Goal: Task Accomplishment & Management: Complete application form

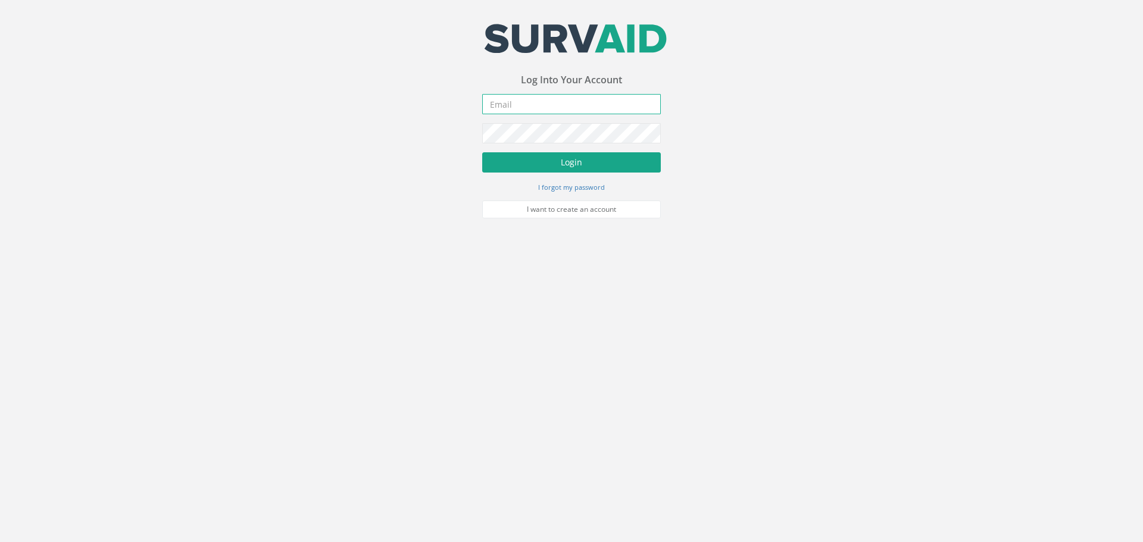
type input "[EMAIL_ADDRESS][DOMAIN_NAME]"
click at [569, 165] on button "Login" at bounding box center [571, 162] width 179 height 20
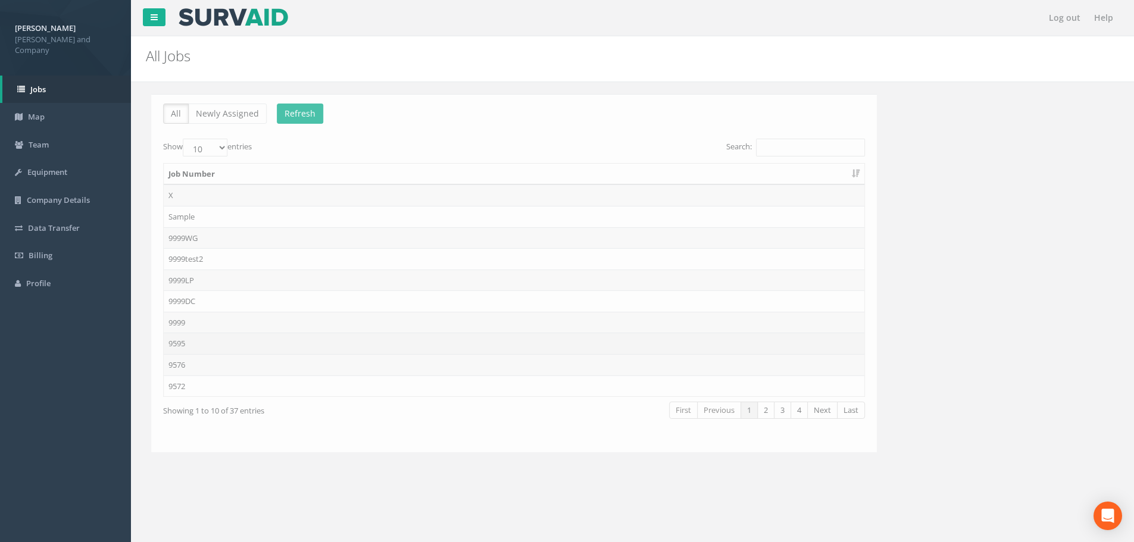
click at [177, 340] on td "9595" at bounding box center [508, 343] width 700 height 21
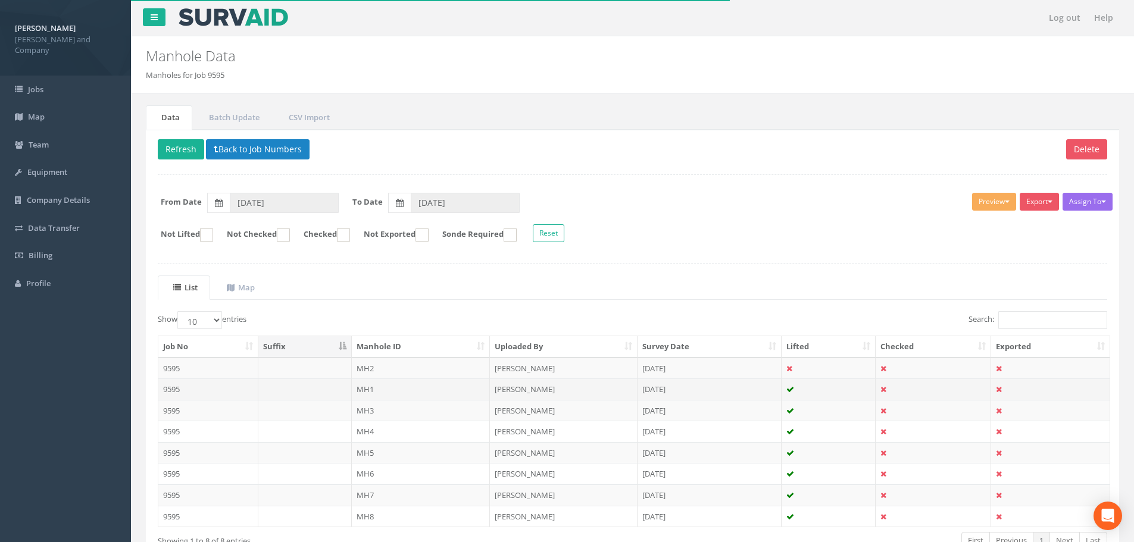
click at [391, 387] on td "MH1" at bounding box center [421, 388] width 139 height 21
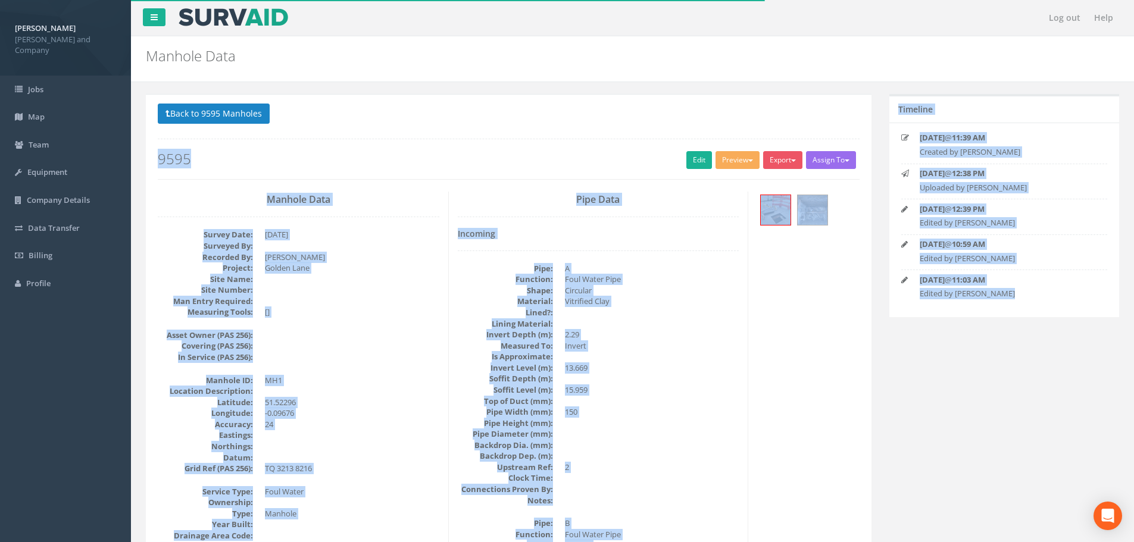
click at [695, 161] on link "Edit" at bounding box center [699, 160] width 26 height 18
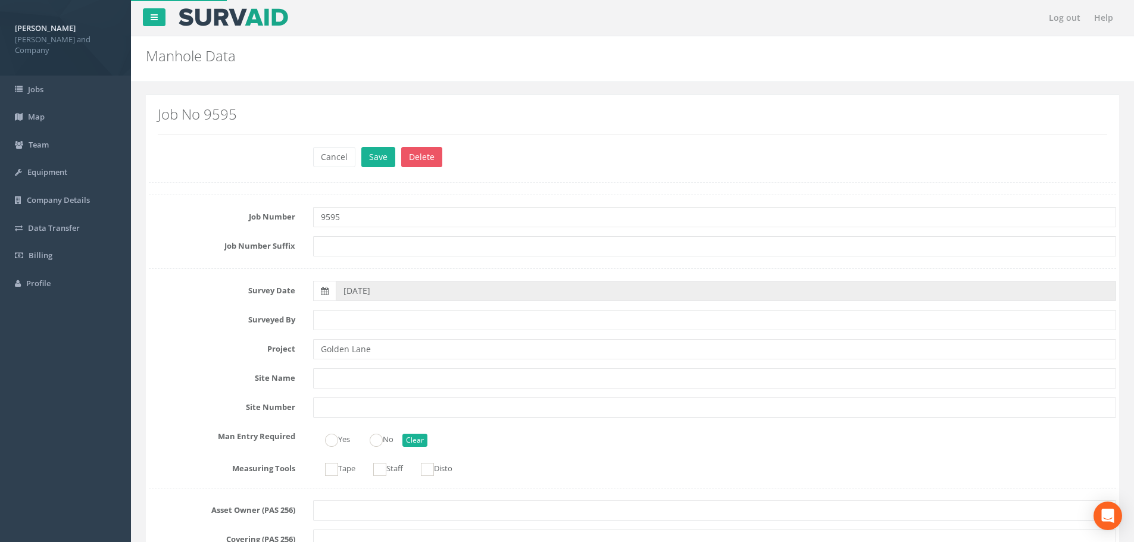
scroll to position [834, 0]
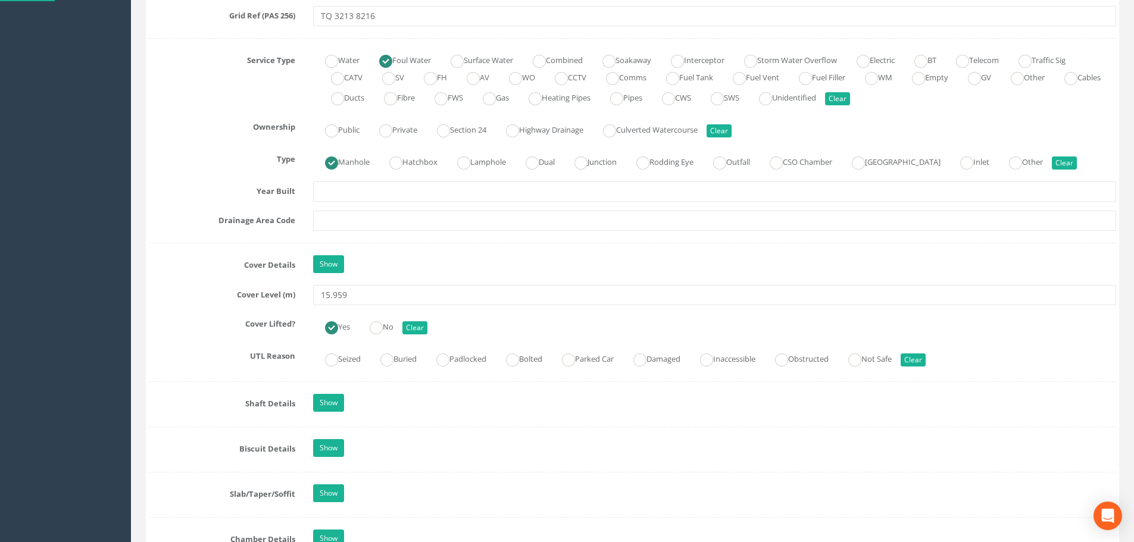
click at [524, 324] on div "Job Number 9595 Job Number Suffix Survey Date 09/10/2025 Surveyed By Project Go…" at bounding box center [632, 413] width 967 height 2104
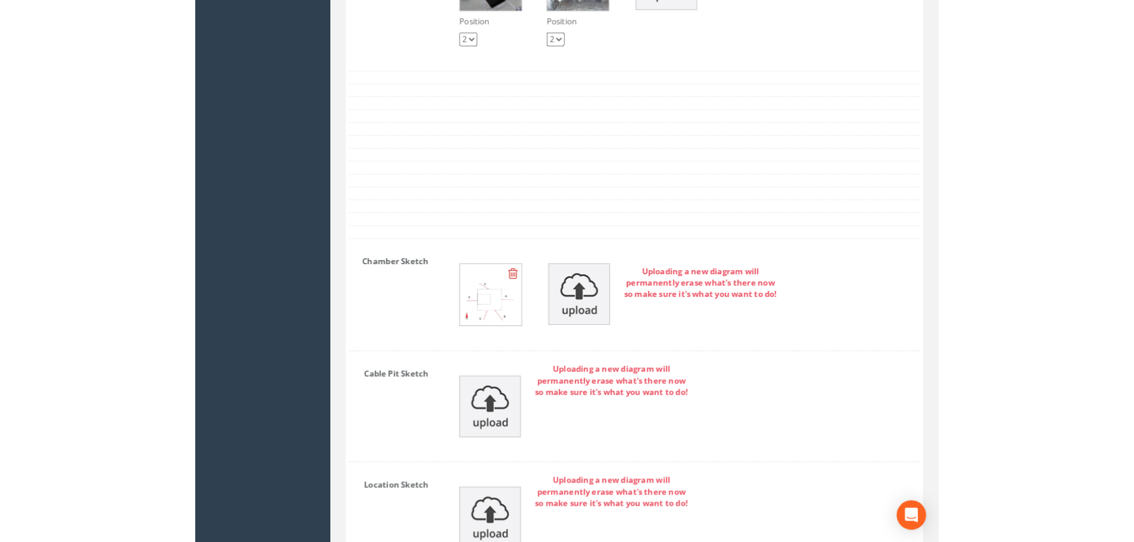
scroll to position [2372, 0]
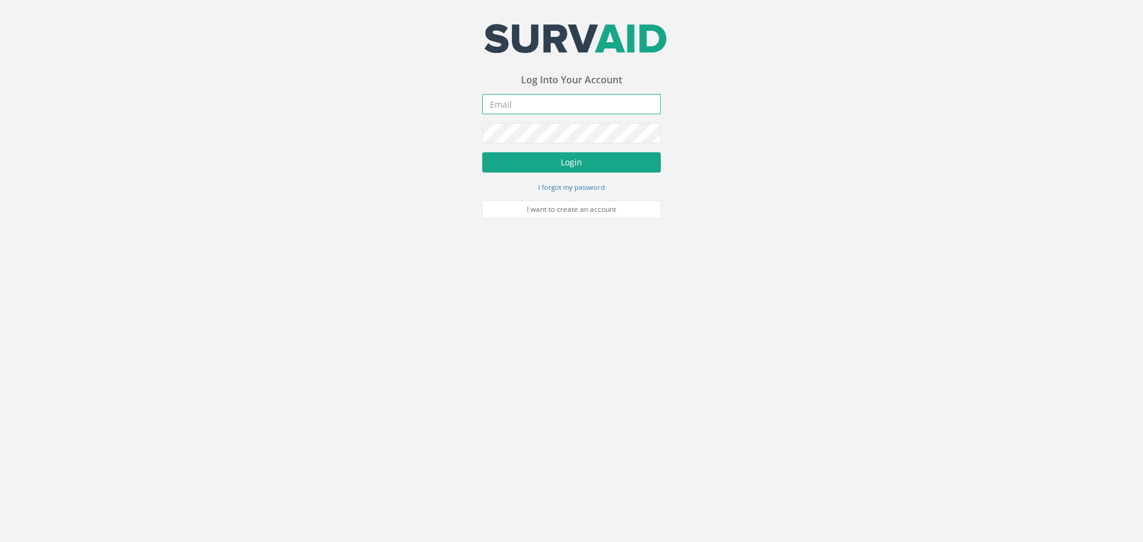
type input "[EMAIL_ADDRESS][DOMAIN_NAME]"
click at [537, 161] on button "Login" at bounding box center [571, 162] width 179 height 20
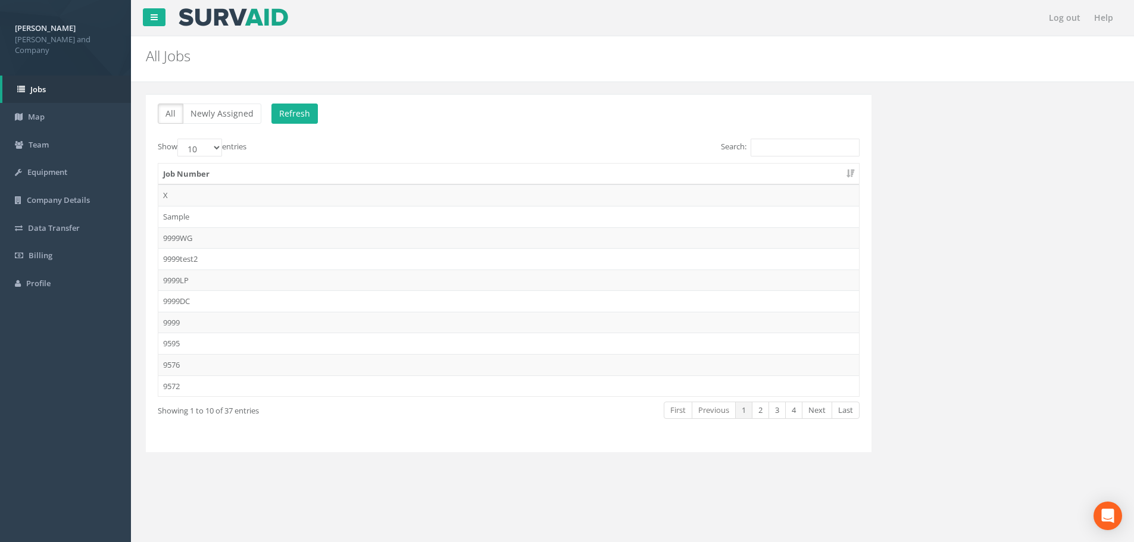
click at [180, 340] on td "9595" at bounding box center [508, 343] width 700 height 21
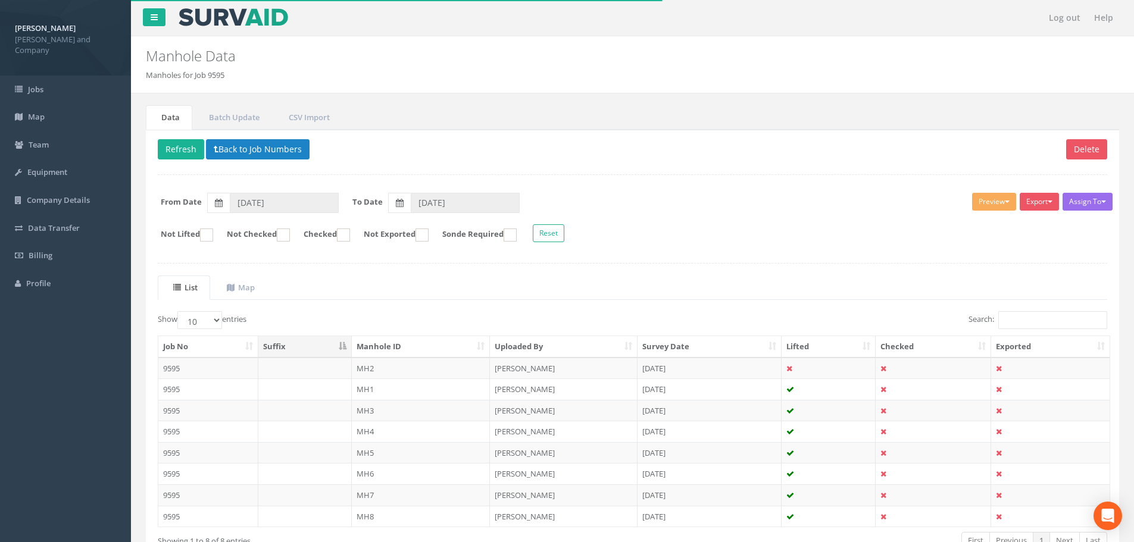
scroll to position [79, 0]
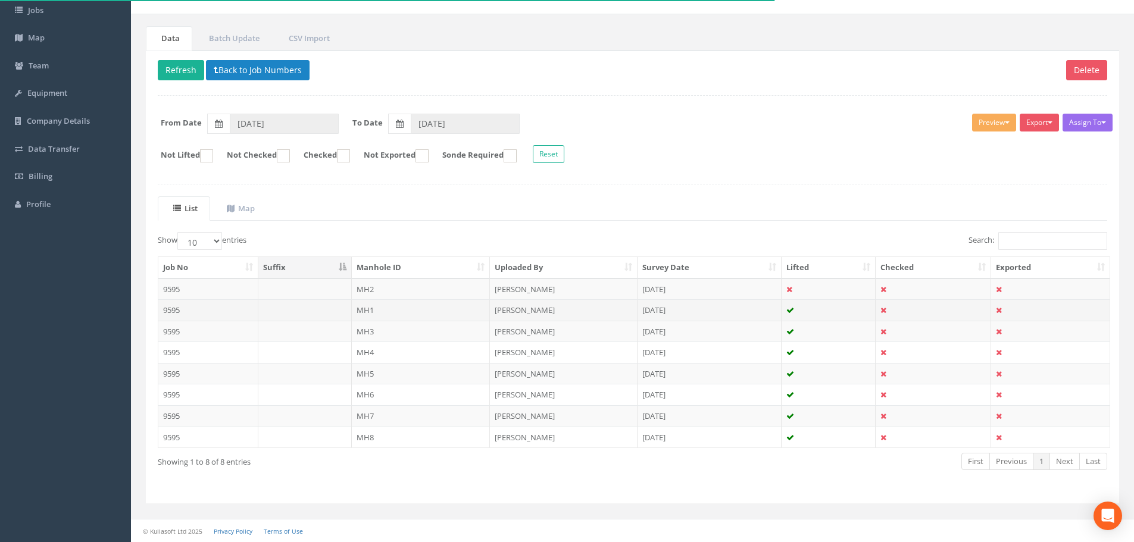
click at [370, 314] on td "MH1" at bounding box center [421, 309] width 139 height 21
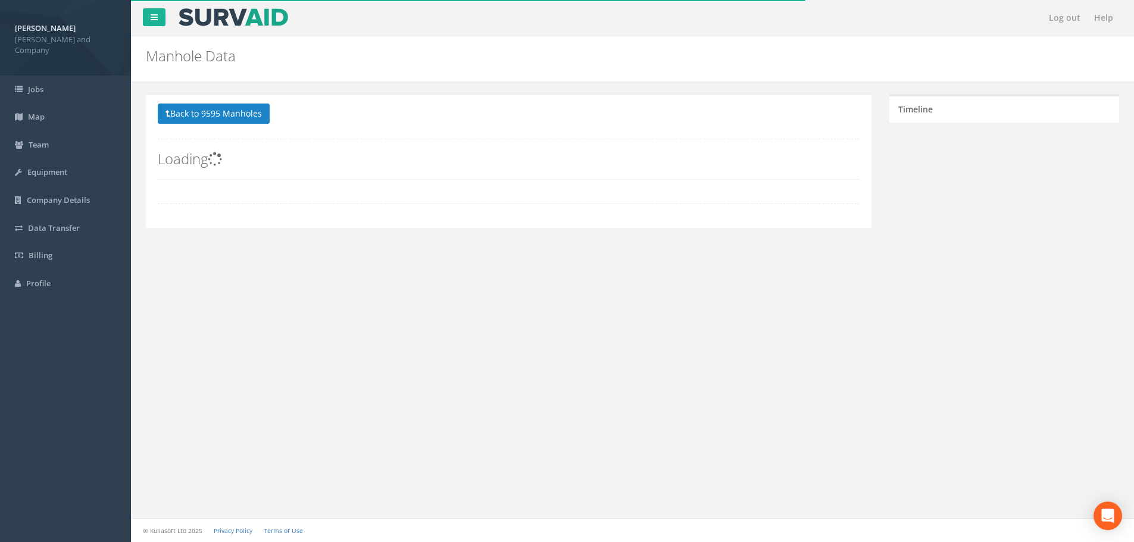
scroll to position [0, 0]
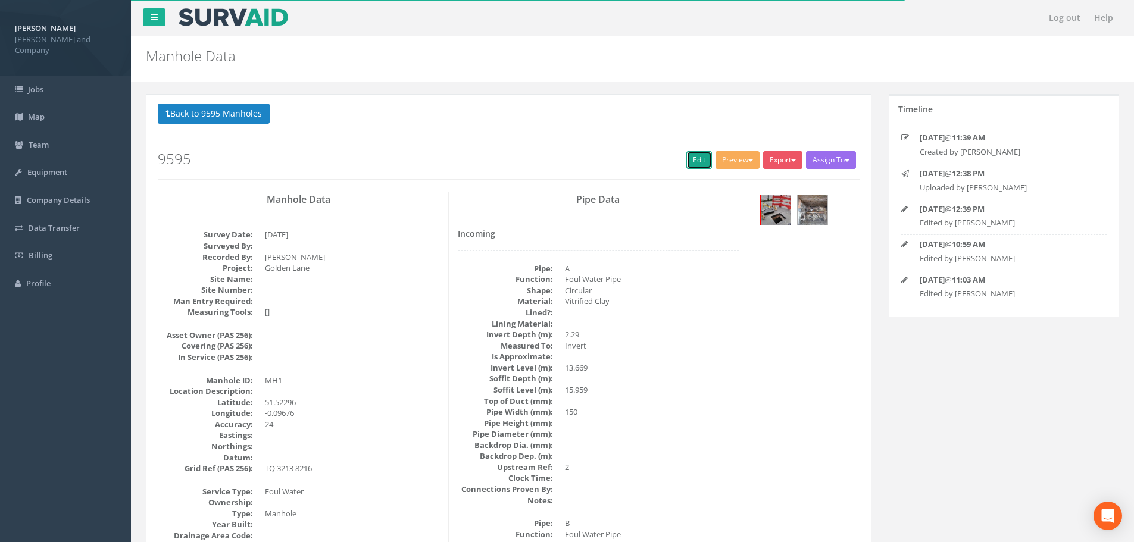
click at [690, 161] on link "Edit" at bounding box center [699, 160] width 26 height 18
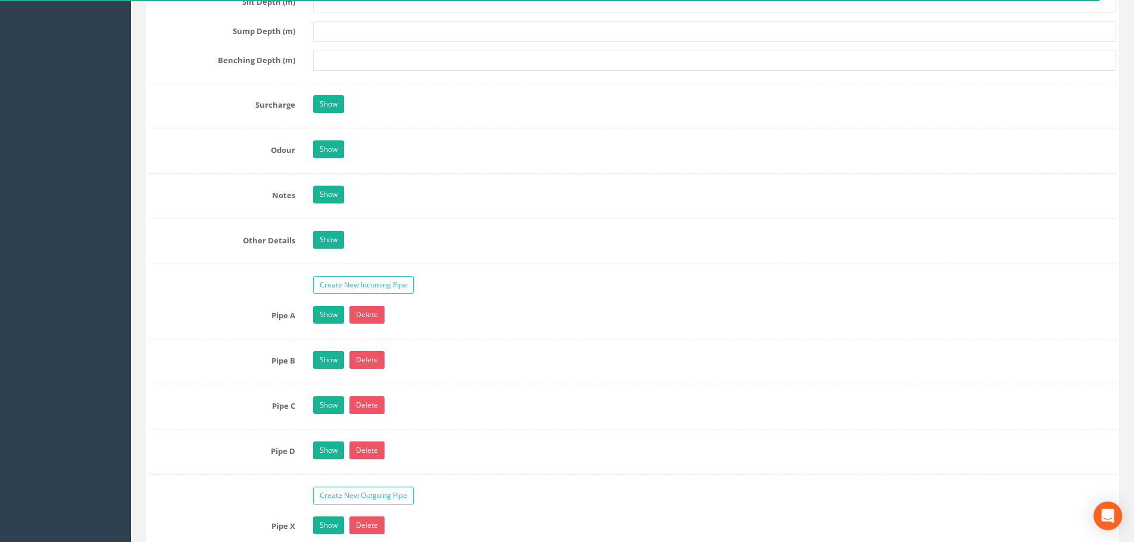
scroll to position [1726, 0]
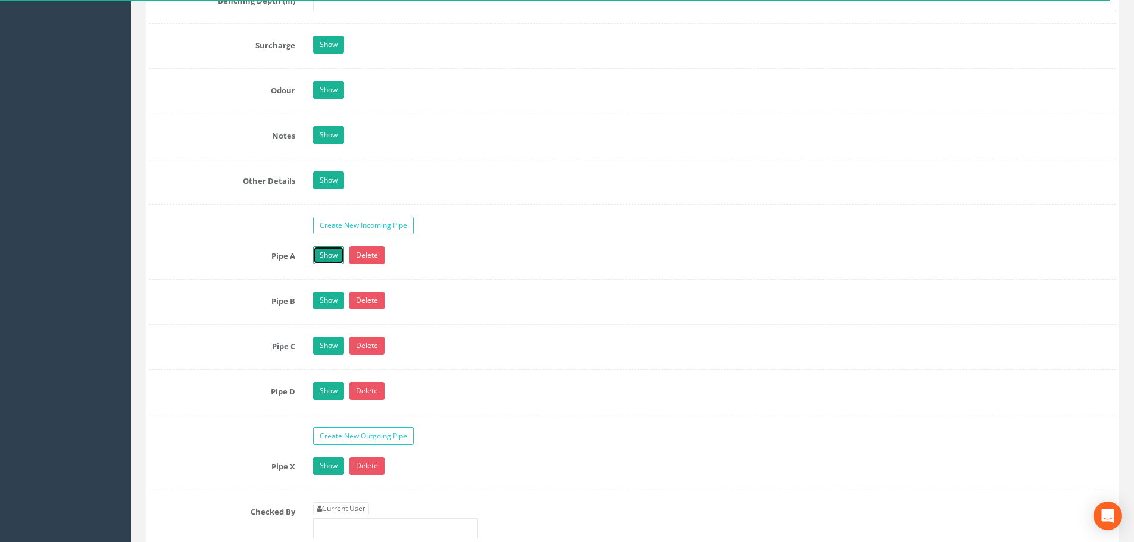
click at [328, 255] on link "Show" at bounding box center [328, 255] width 31 height 18
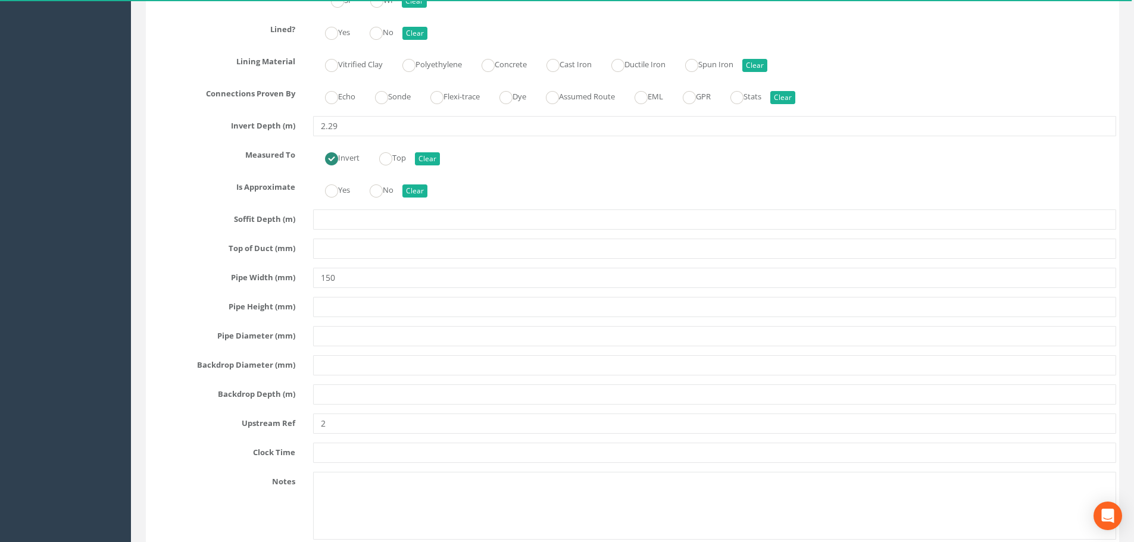
scroll to position [2142, 0]
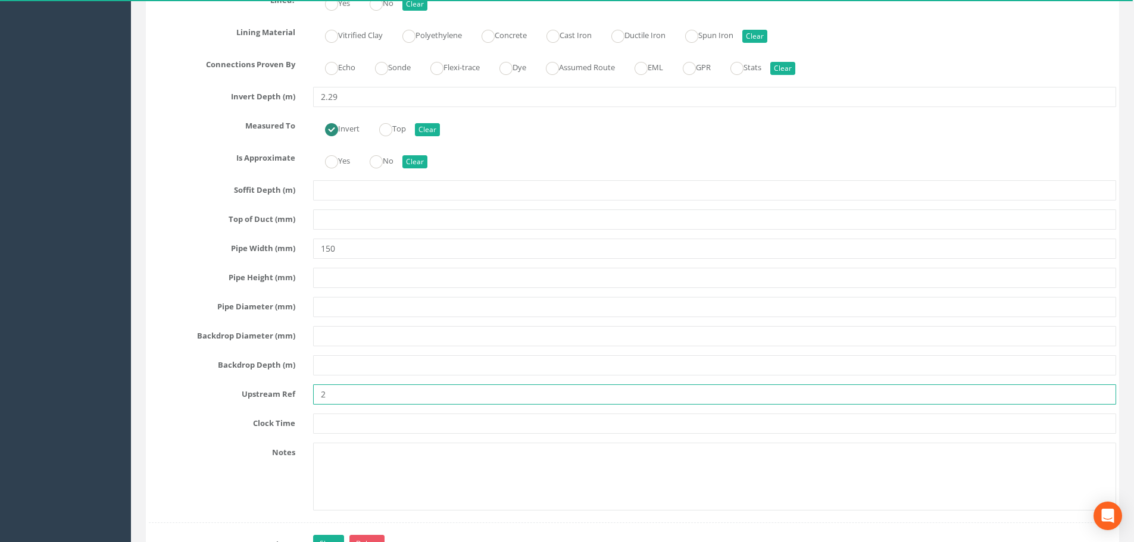
click at [321, 395] on input "2" at bounding box center [714, 394] width 803 height 20
type input "MH2"
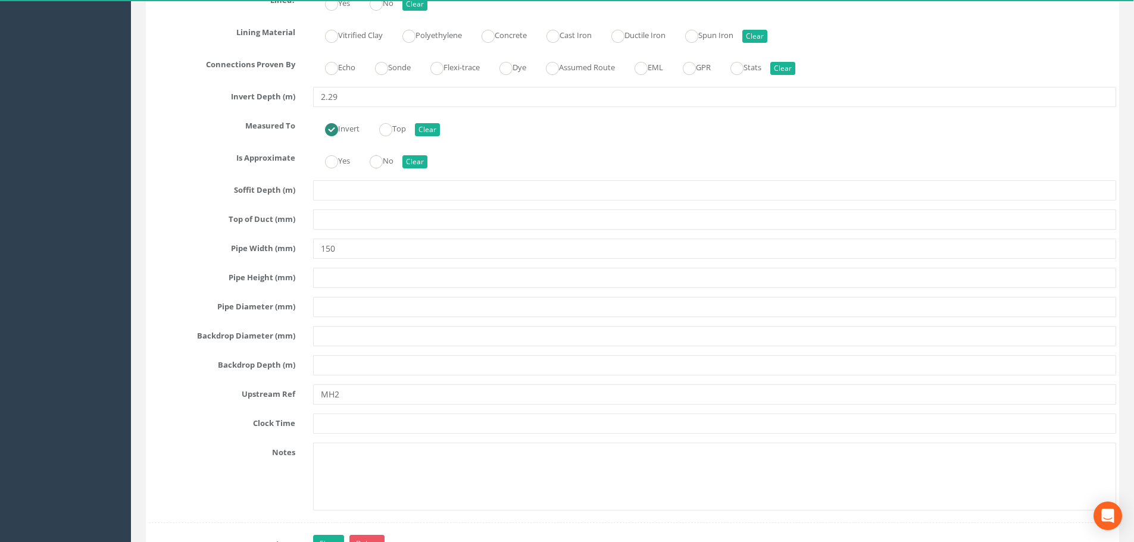
click at [183, 454] on label "Notes" at bounding box center [222, 450] width 164 height 15
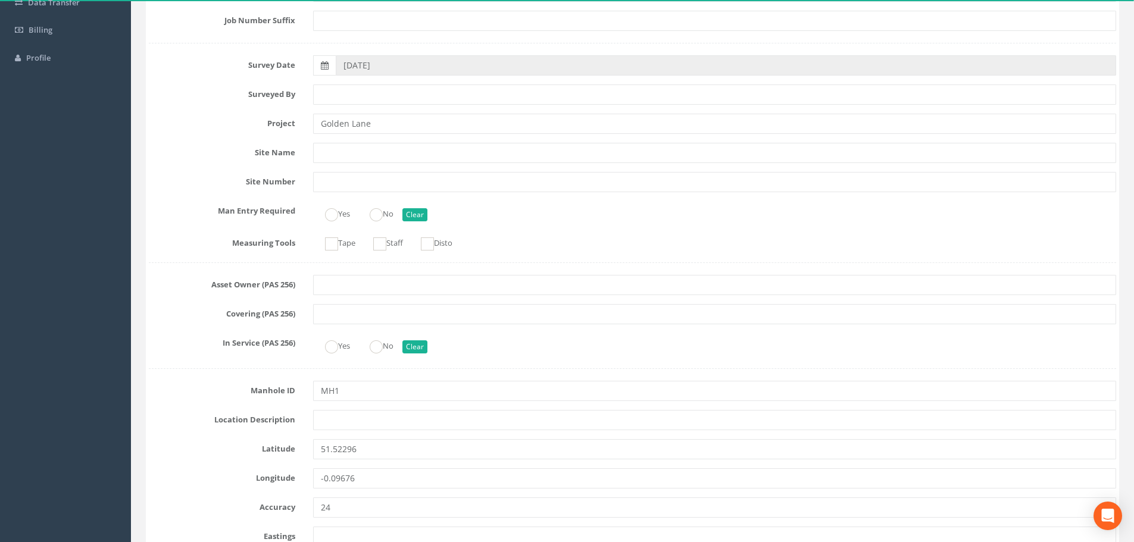
scroll to position [0, 0]
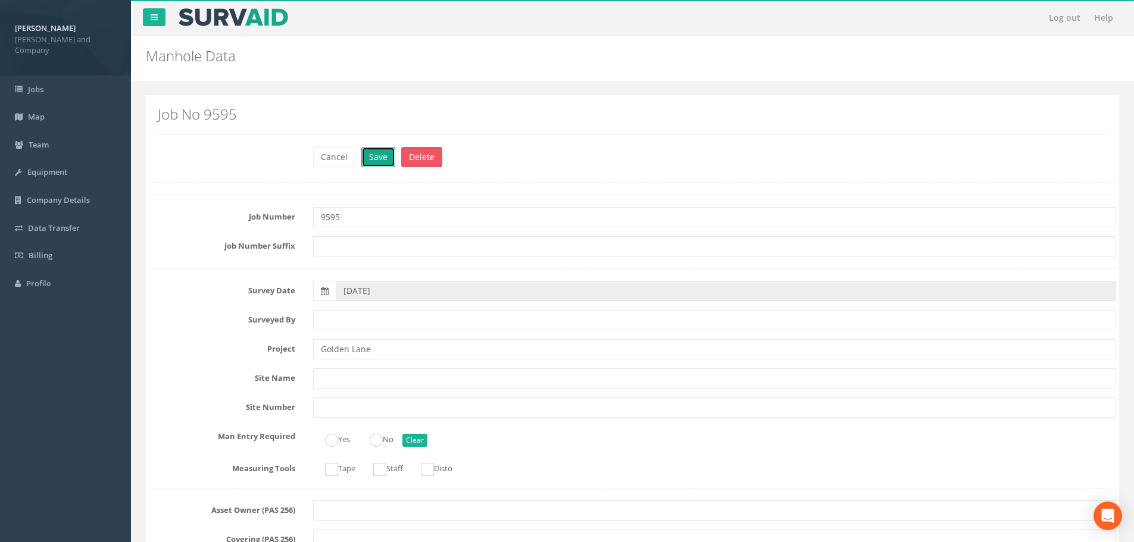
click at [374, 160] on button "Save" at bounding box center [378, 157] width 34 height 20
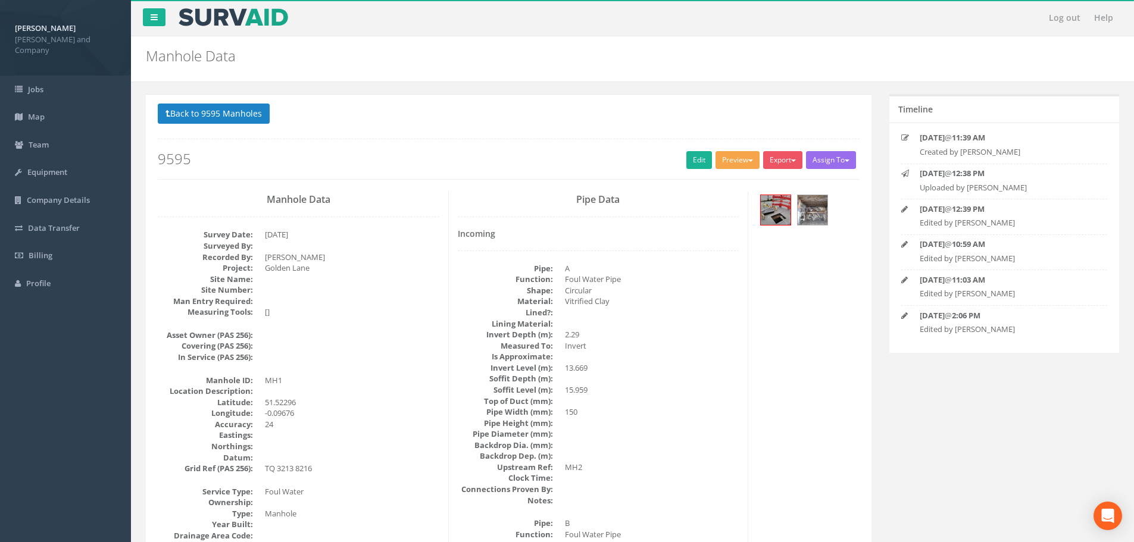
click at [730, 162] on button "Preview" at bounding box center [737, 160] width 44 height 18
drag, startPoint x: 725, startPoint y: 184, endPoint x: 755, endPoint y: 177, distance: 31.2
click at [725, 184] on link "[PERSON_NAME] Drainage" at bounding box center [703, 185] width 114 height 18
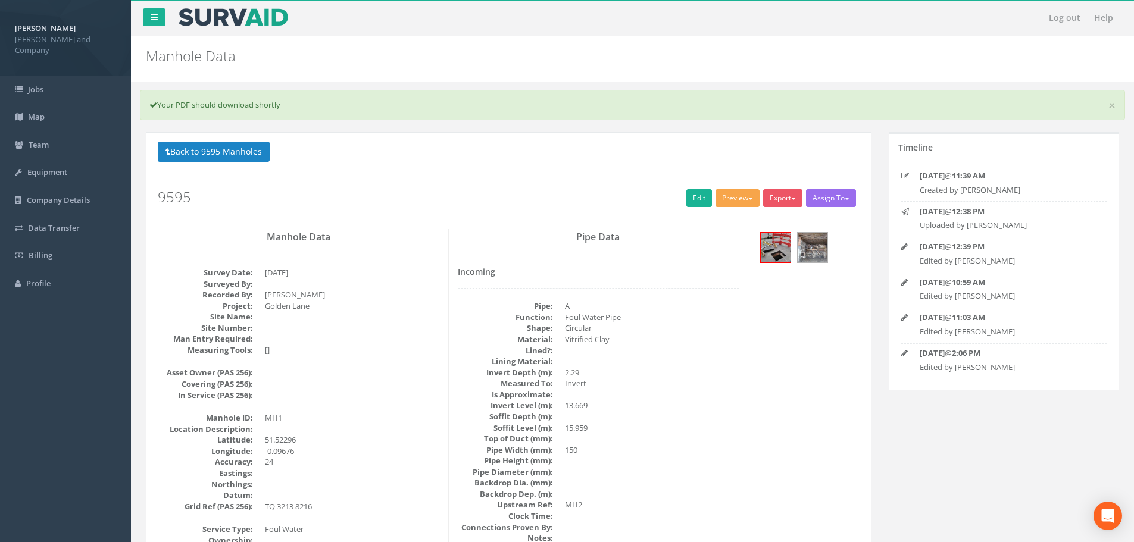
click at [738, 201] on button "Preview" at bounding box center [737, 198] width 44 height 18
click at [727, 221] on link "[PERSON_NAME] Drainage" at bounding box center [703, 223] width 114 height 18
click at [227, 151] on button "Back to 9595 Manholes" at bounding box center [214, 152] width 112 height 20
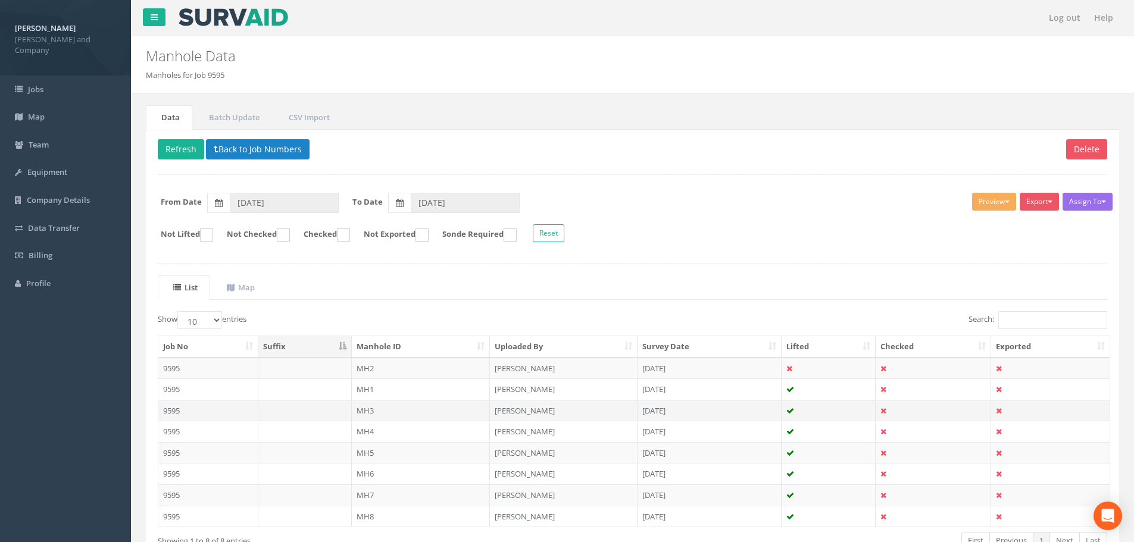
click at [370, 408] on td "MH3" at bounding box center [421, 410] width 139 height 21
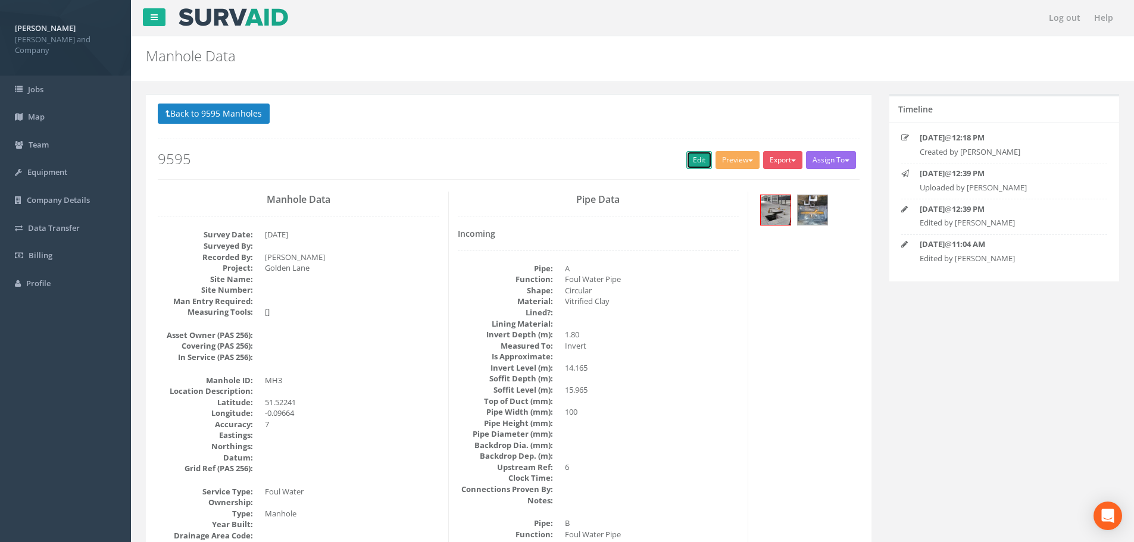
click at [699, 163] on link "Edit" at bounding box center [699, 160] width 26 height 18
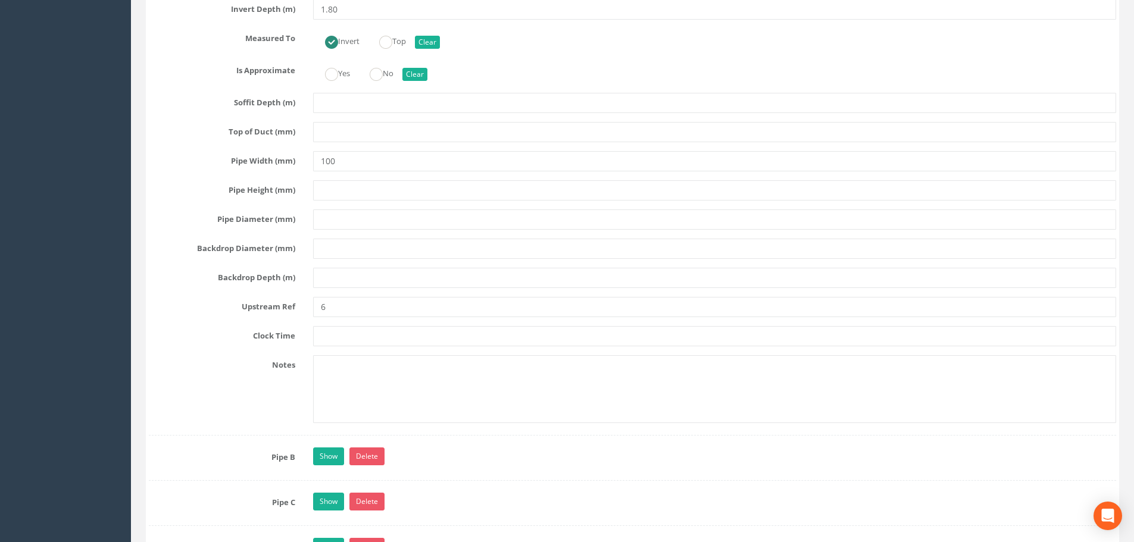
scroll to position [2202, 0]
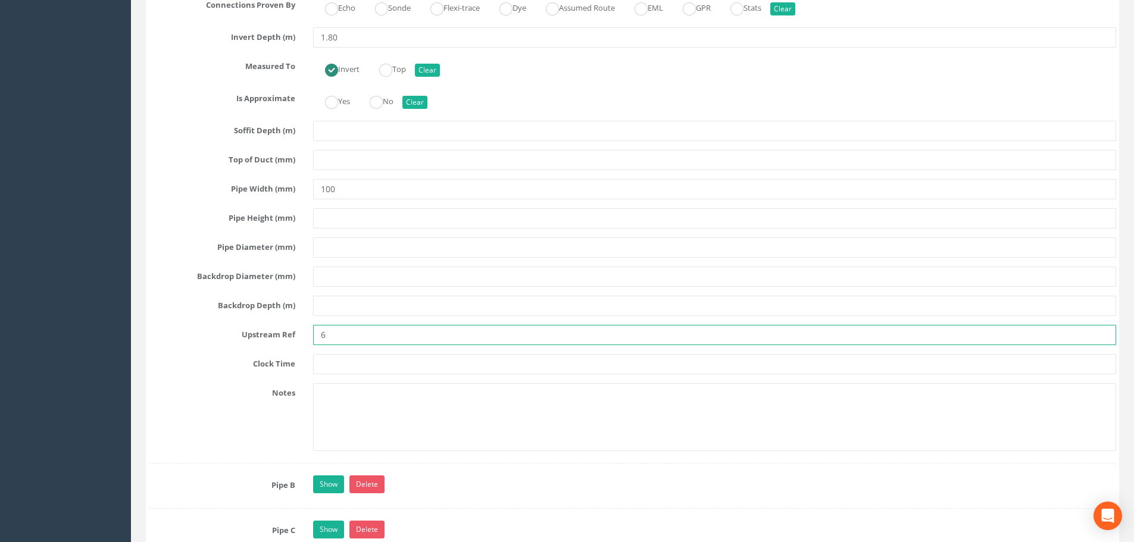
click at [323, 333] on input "6" at bounding box center [714, 335] width 803 height 20
type input "MH6"
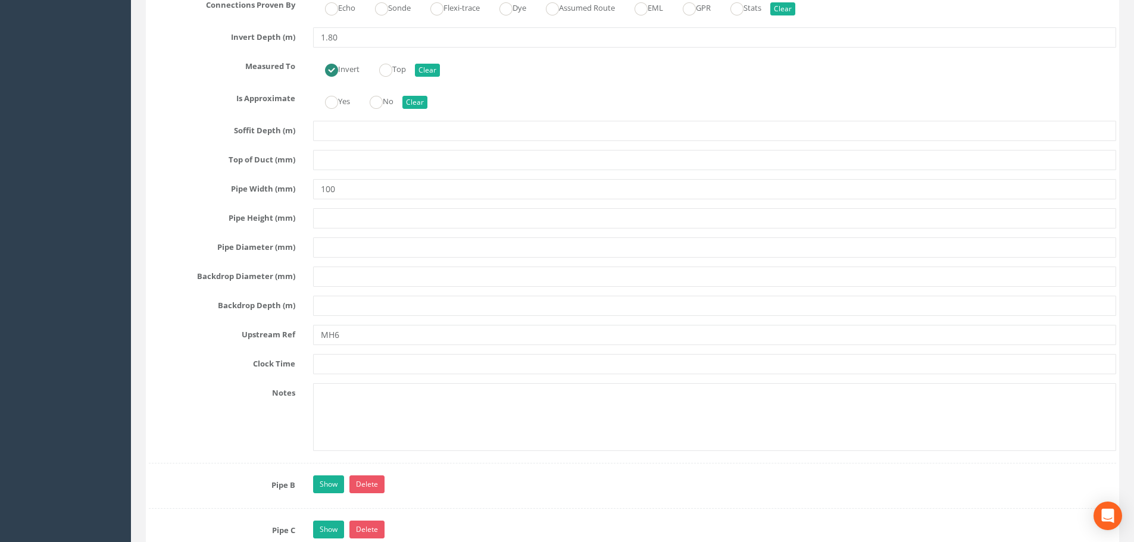
click at [190, 382] on div "Pipe A Hide Delete Function Sewer Watercourse Combined Highway Gulley Outlet In…" at bounding box center [632, 116] width 967 height 693
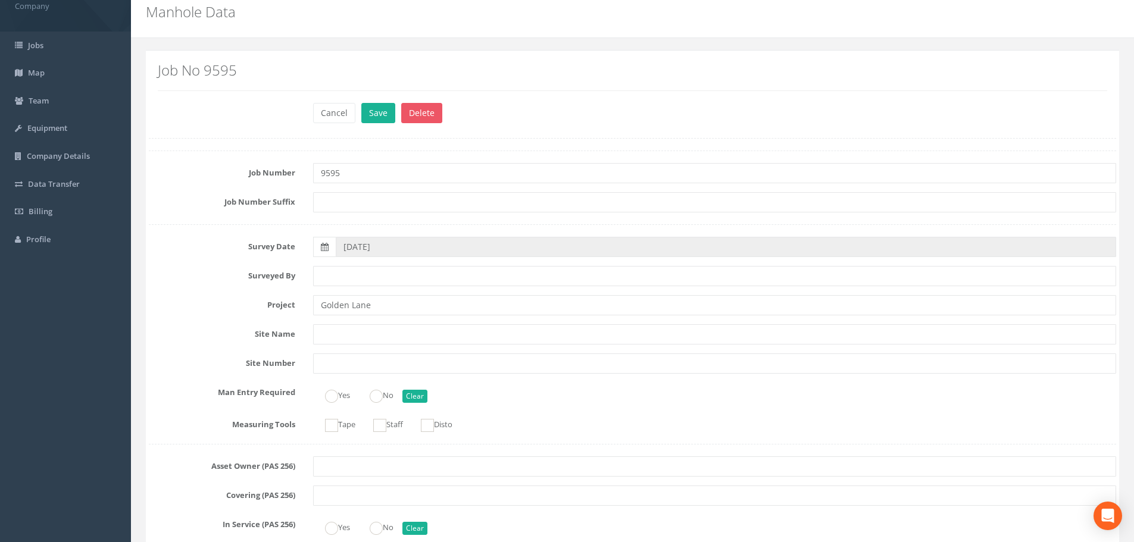
scroll to position [0, 0]
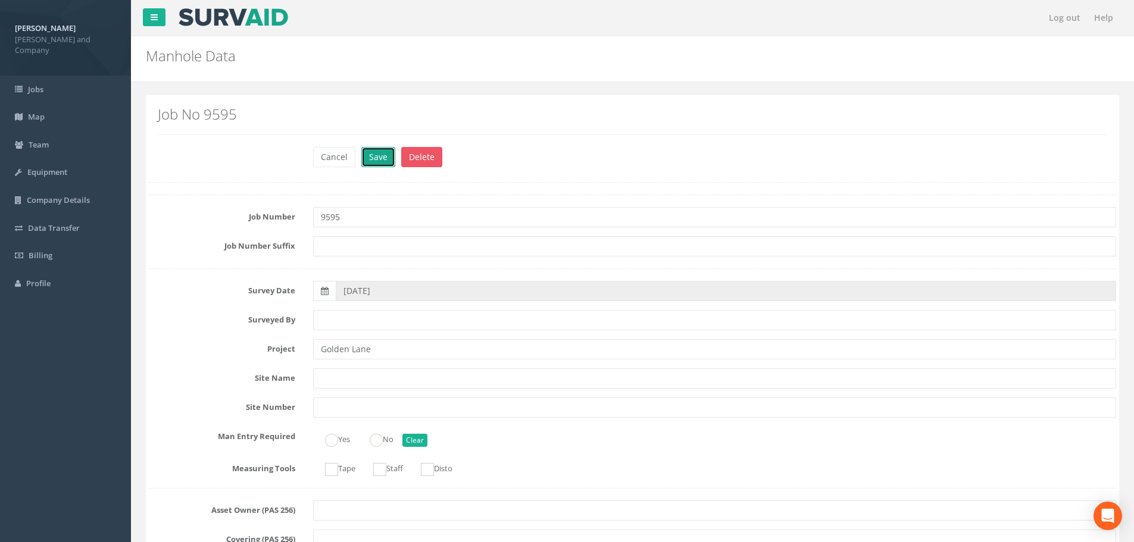
click at [381, 161] on button "Save" at bounding box center [378, 157] width 34 height 20
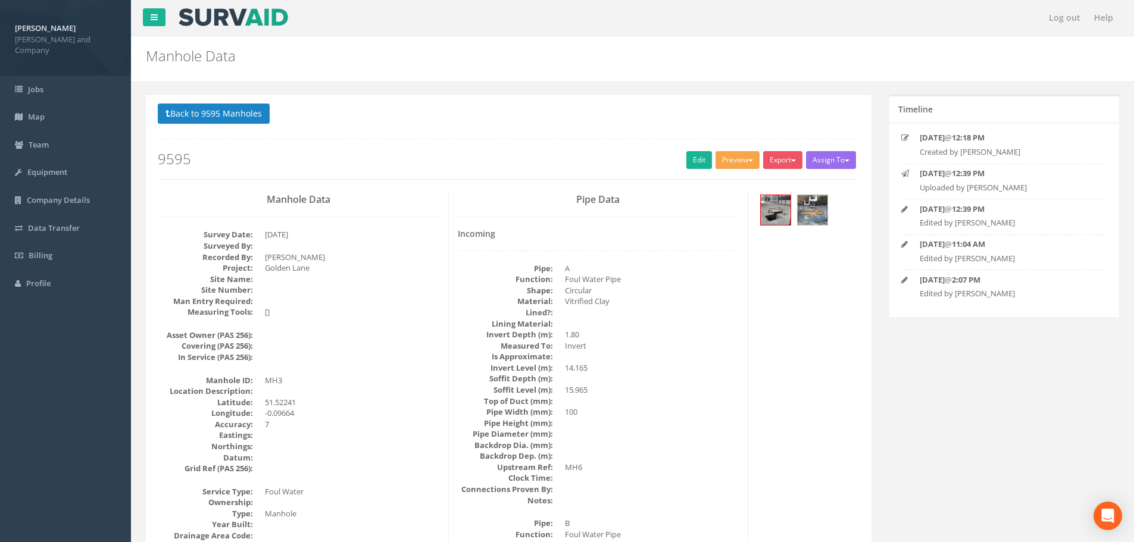
click at [734, 162] on button "Preview" at bounding box center [737, 160] width 44 height 18
click at [724, 183] on link "[PERSON_NAME] Drainage" at bounding box center [703, 185] width 114 height 18
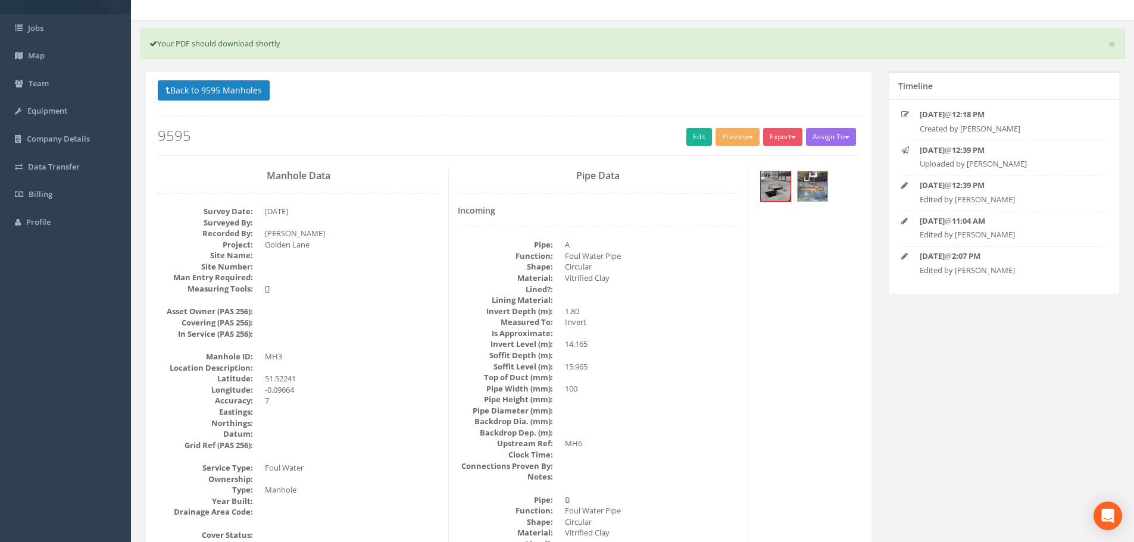
scroll to position [60, 0]
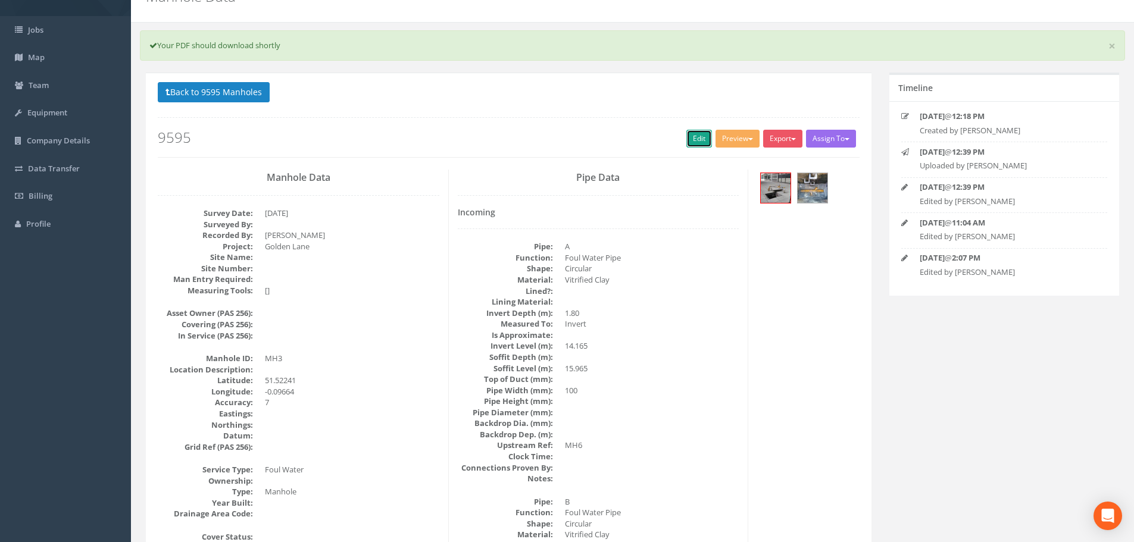
click at [690, 140] on link "Edit" at bounding box center [699, 139] width 26 height 18
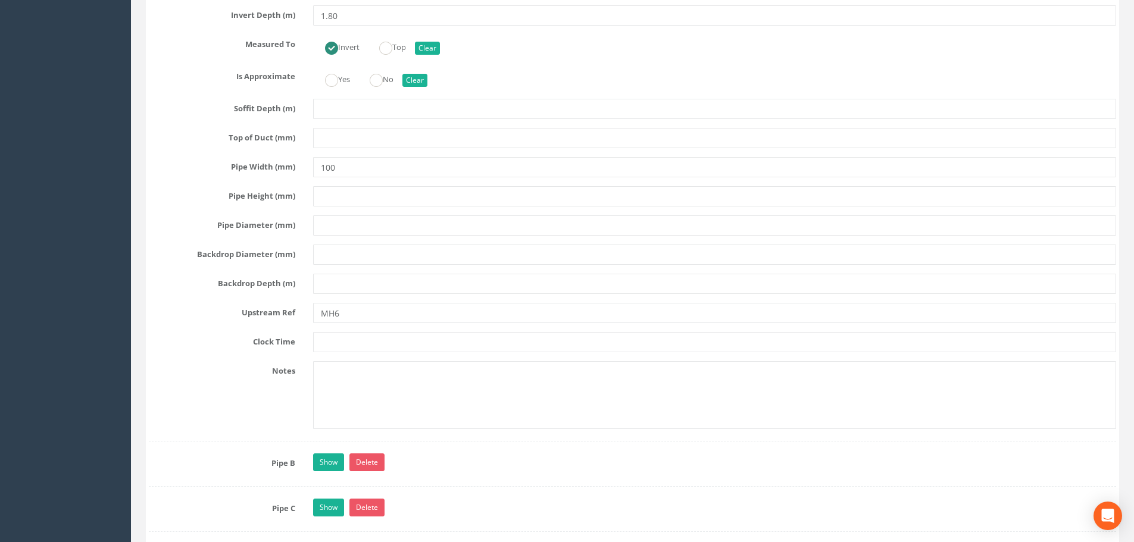
scroll to position [2678, 0]
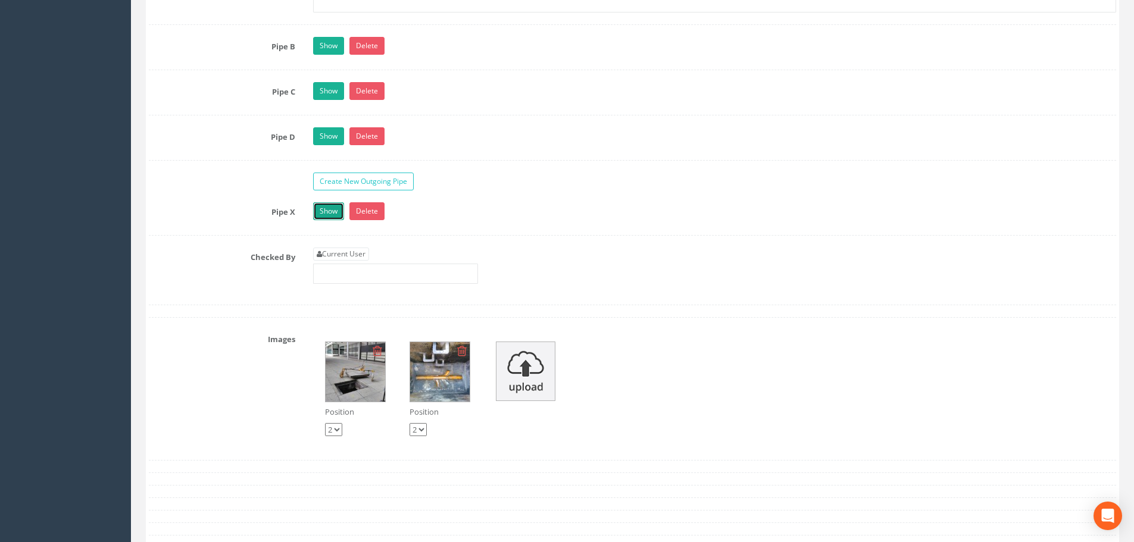
click at [329, 214] on link "Show" at bounding box center [328, 211] width 31 height 18
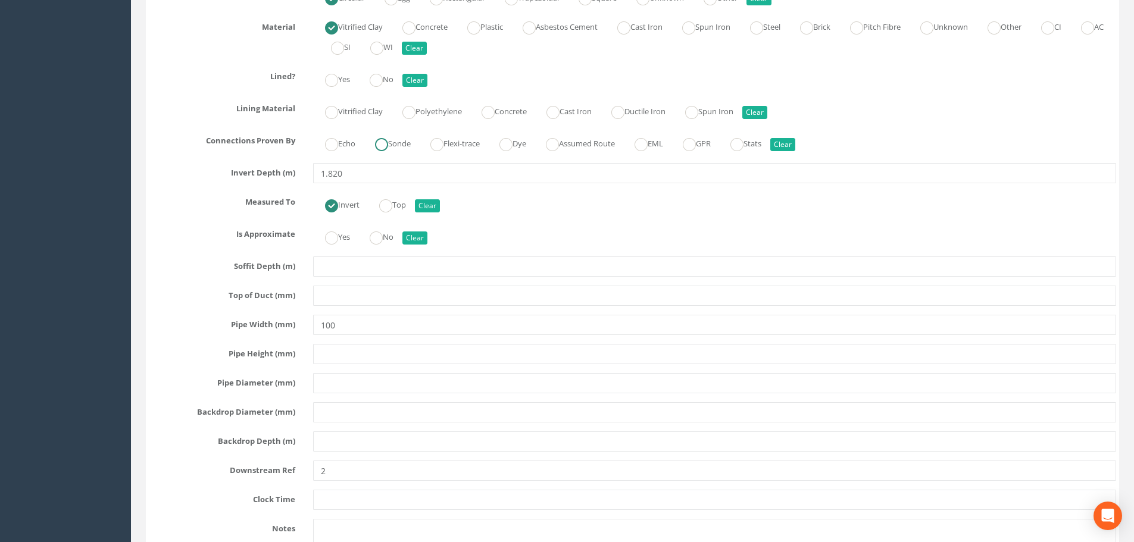
scroll to position [2975, 0]
click at [318, 470] on input "2" at bounding box center [714, 469] width 803 height 20
type input "MH2"
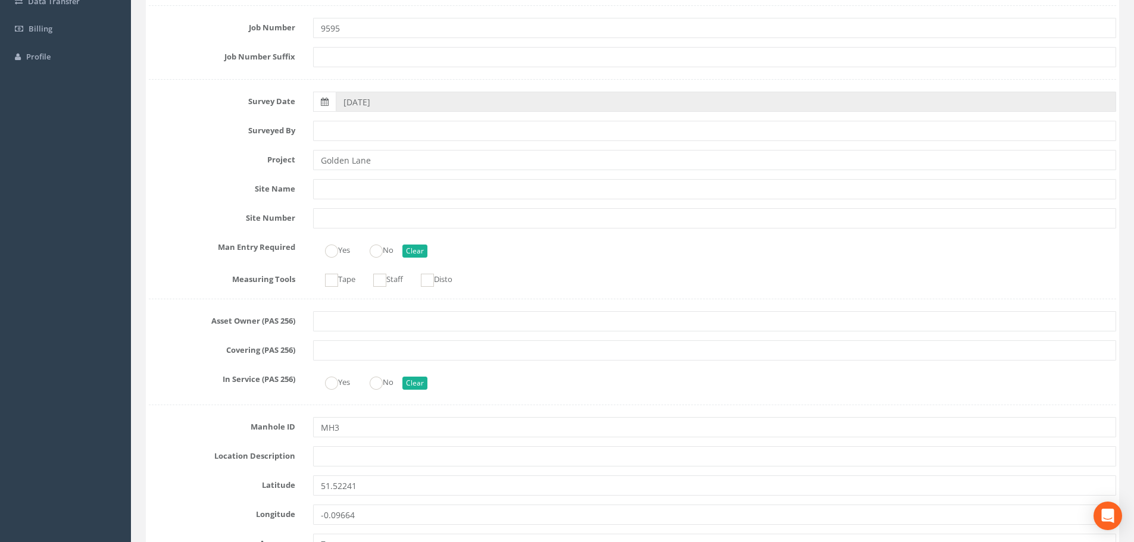
scroll to position [0, 0]
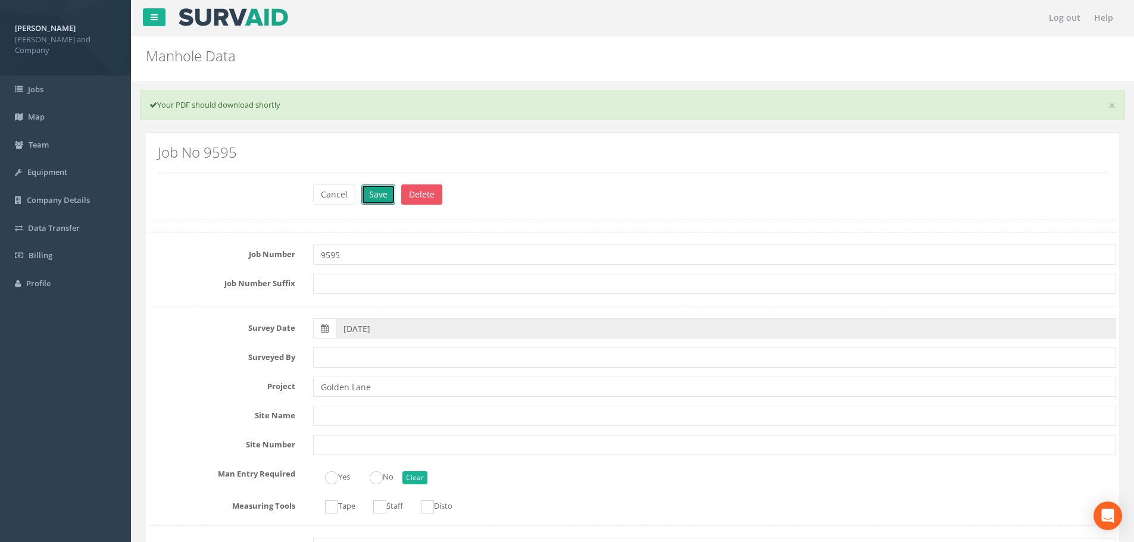
click at [375, 195] on button "Save" at bounding box center [378, 194] width 34 height 20
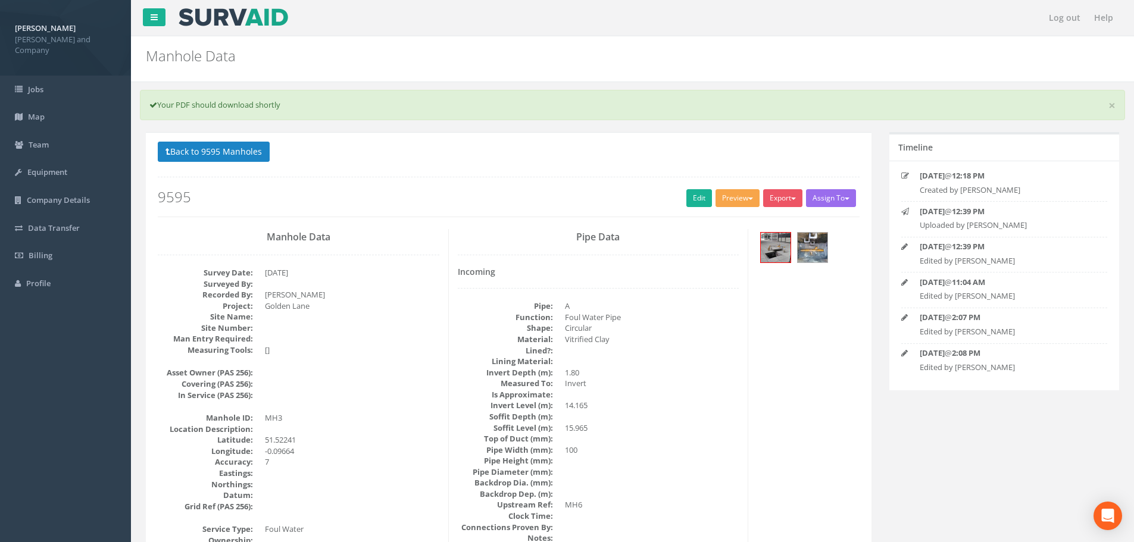
click at [748, 199] on span "button" at bounding box center [750, 199] width 5 height 2
click at [722, 218] on link "[PERSON_NAME] Drainage" at bounding box center [703, 223] width 114 height 18
click at [740, 202] on button "Preview" at bounding box center [737, 198] width 44 height 18
click at [722, 221] on link "[PERSON_NAME] Drainage" at bounding box center [703, 223] width 114 height 18
click at [245, 146] on button "Back to 9595 Manholes" at bounding box center [214, 152] width 112 height 20
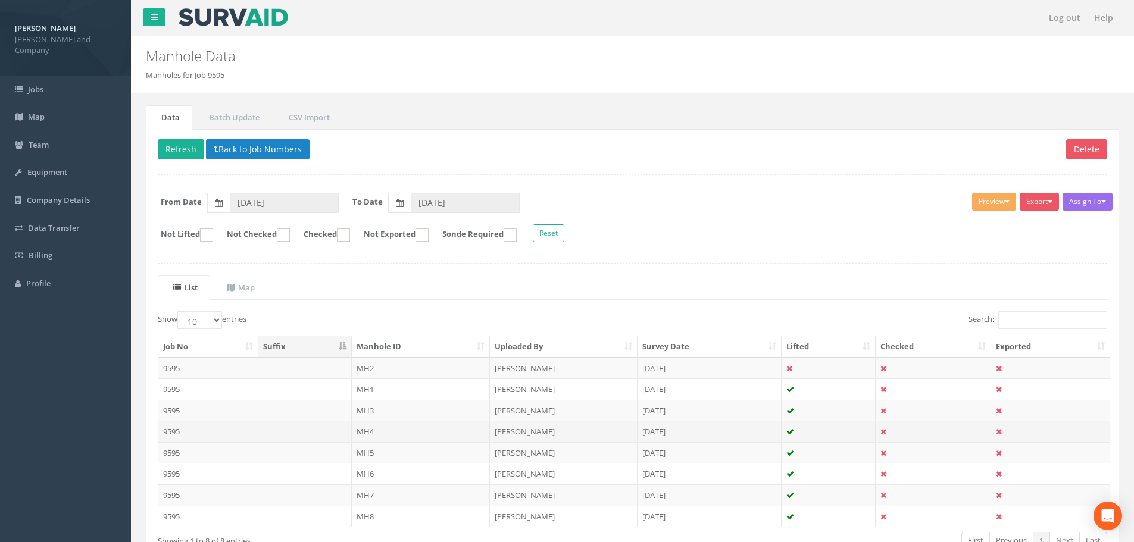
click at [367, 435] on td "MH4" at bounding box center [421, 431] width 139 height 21
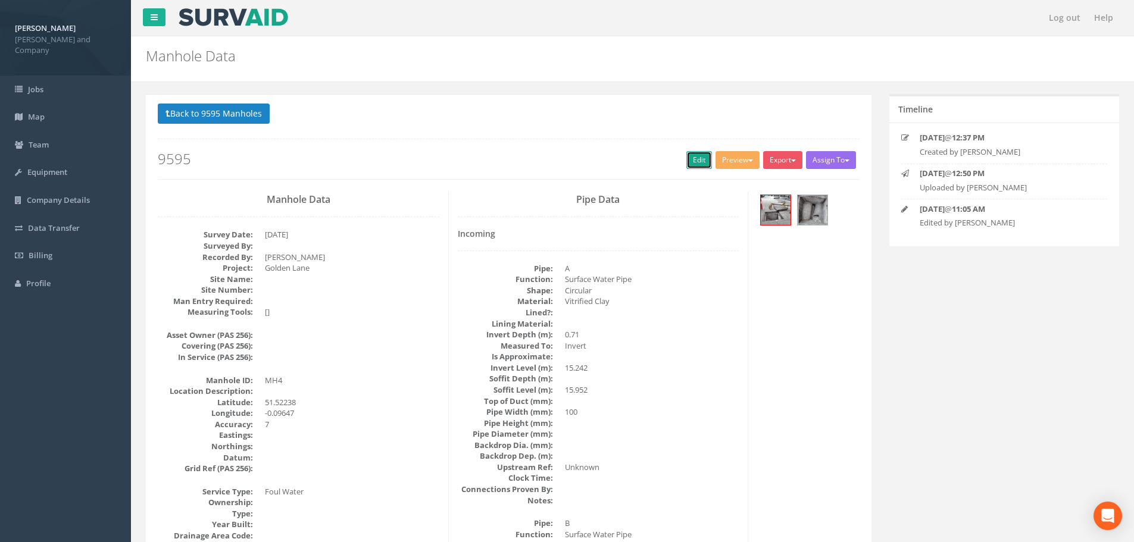
click at [699, 161] on link "Edit" at bounding box center [699, 160] width 26 height 18
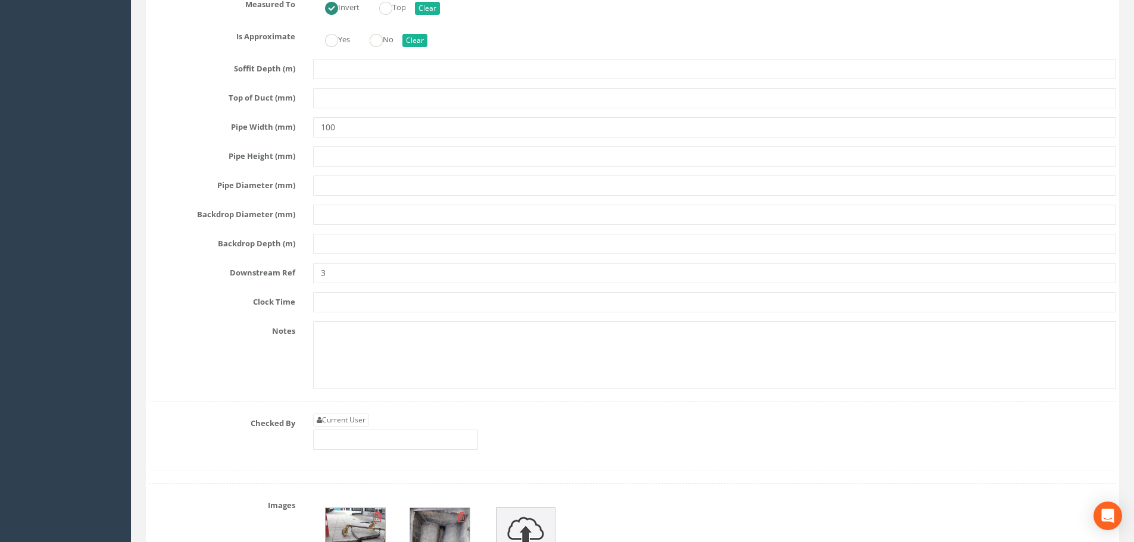
scroll to position [3035, 0]
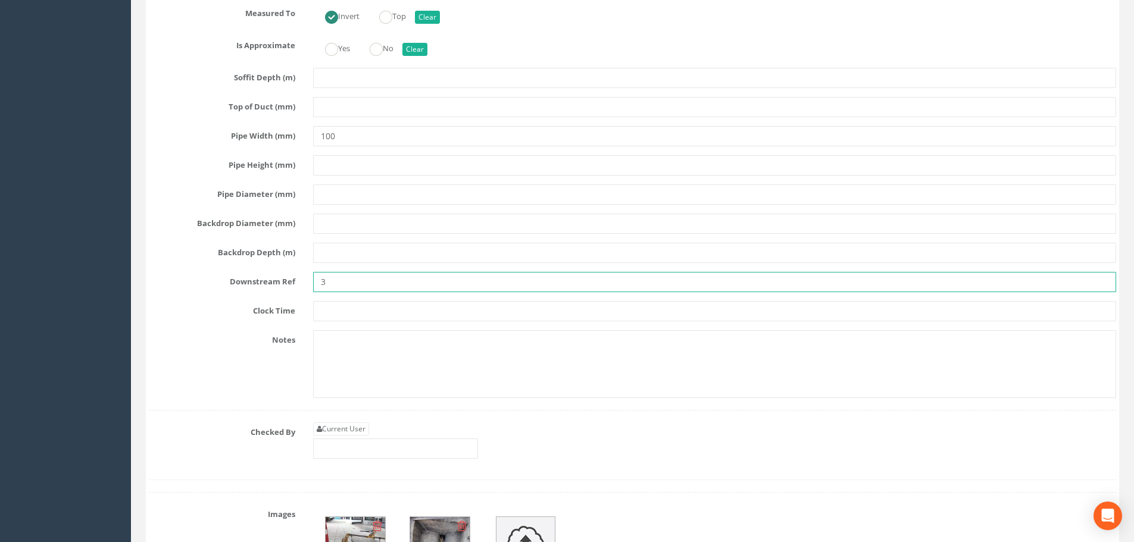
click at [321, 284] on input "3" at bounding box center [714, 282] width 803 height 20
type input "MH3"
click at [173, 315] on label "Clock Time" at bounding box center [222, 308] width 164 height 15
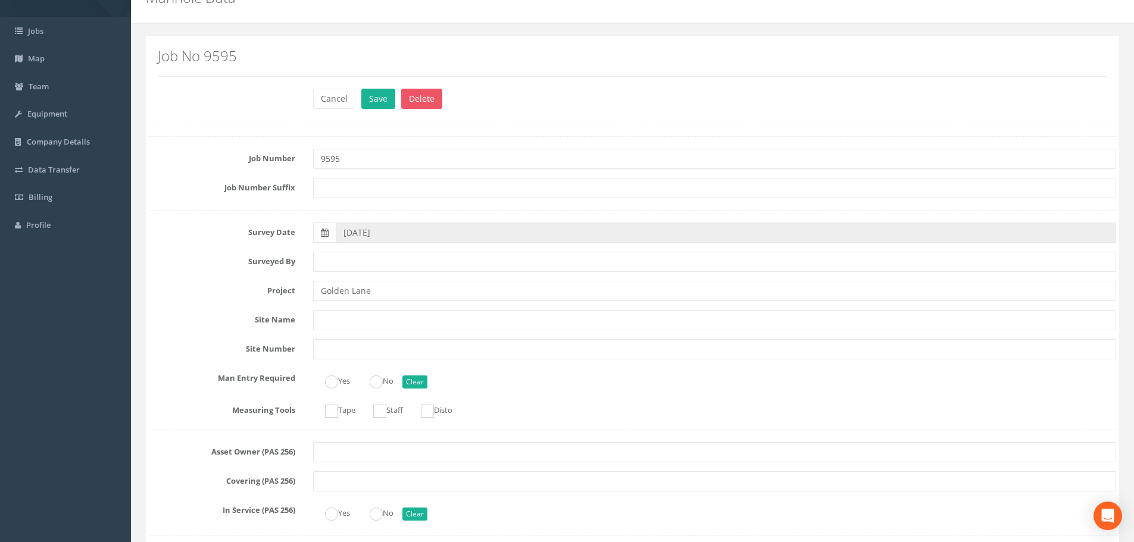
scroll to position [0, 0]
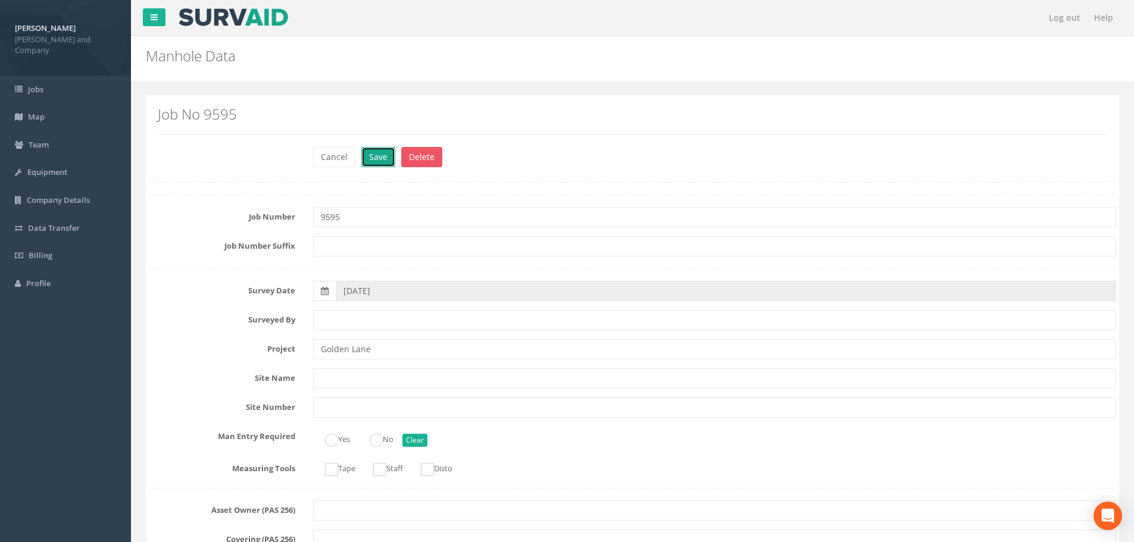
click at [375, 158] on button "Save" at bounding box center [378, 157] width 34 height 20
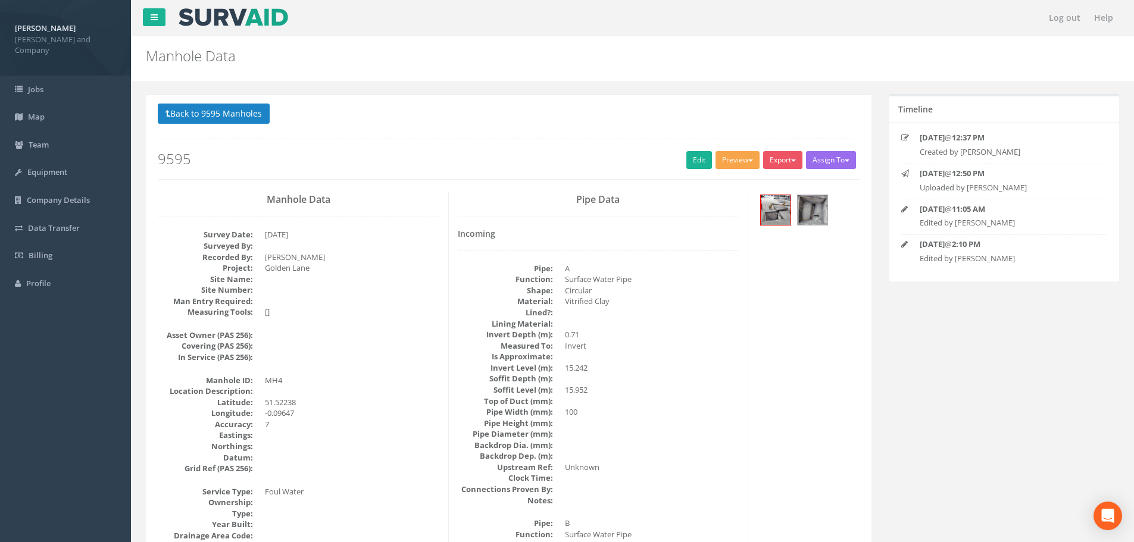
click at [736, 157] on button "Preview" at bounding box center [737, 160] width 44 height 18
click at [725, 184] on link "[PERSON_NAME] Drainage" at bounding box center [703, 185] width 114 height 18
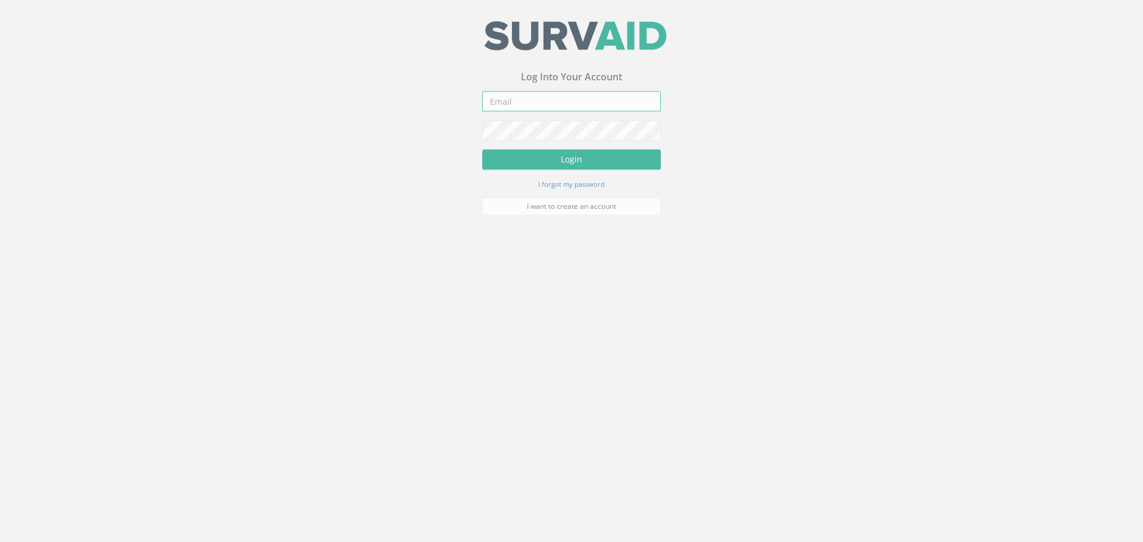
type input "[EMAIL_ADDRESS][DOMAIN_NAME]"
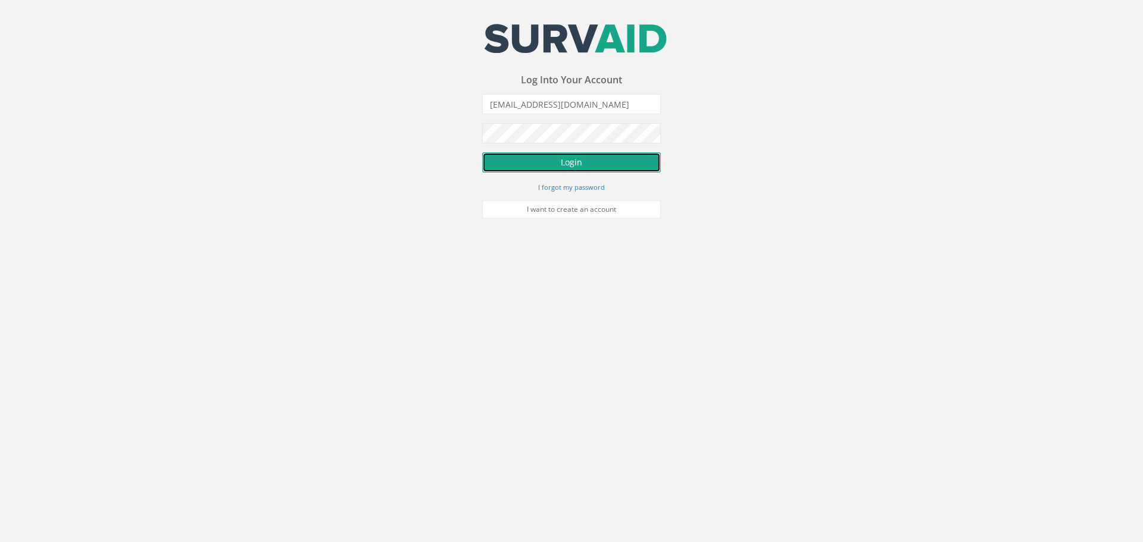
click at [573, 159] on button "Login" at bounding box center [571, 162] width 179 height 20
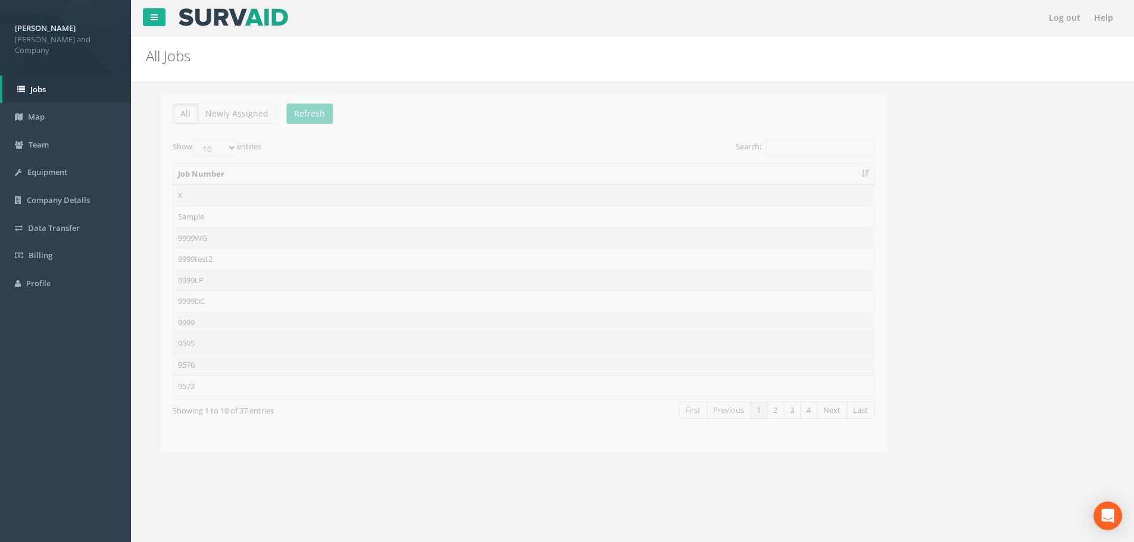
click at [174, 343] on td "9595" at bounding box center [508, 343] width 700 height 21
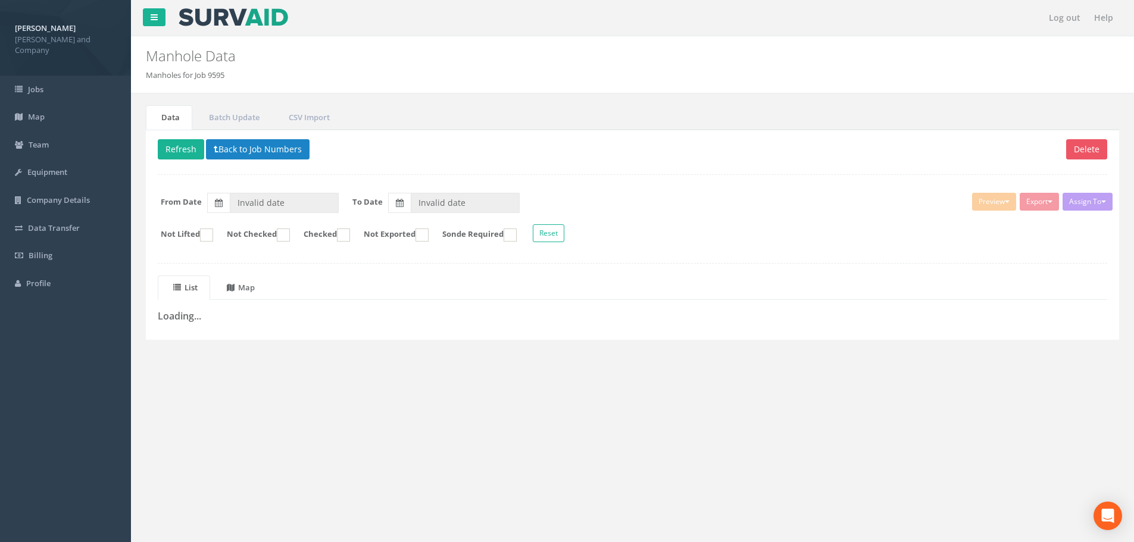
type input "[DATE]"
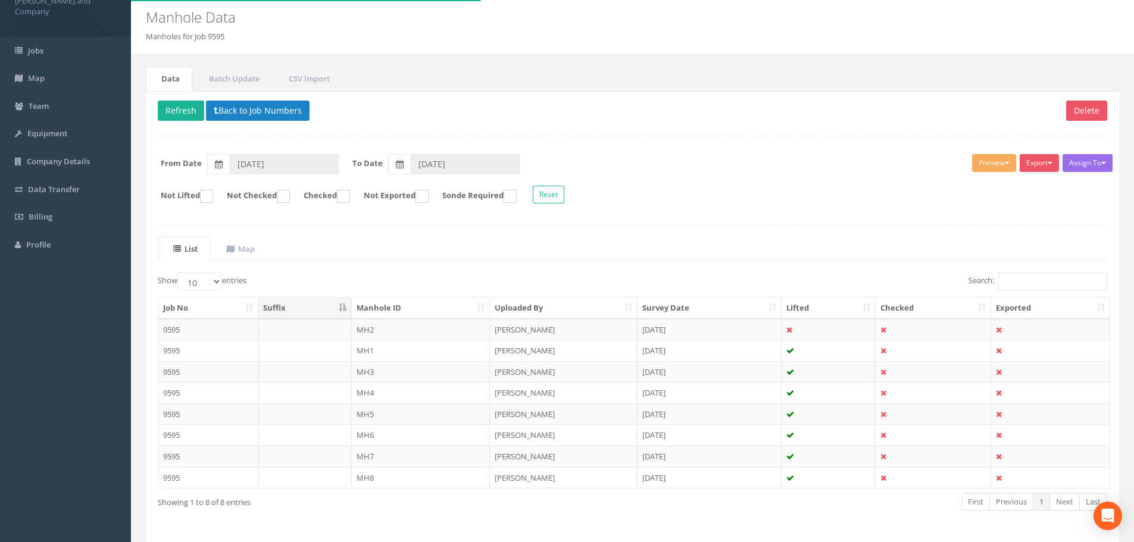
scroll to position [79, 0]
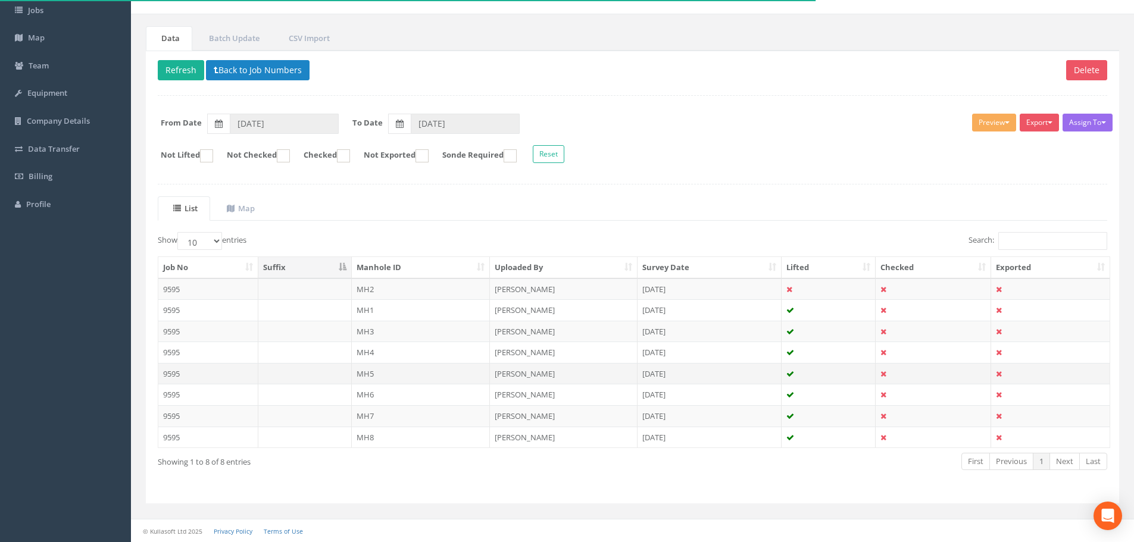
click at [370, 373] on td "MH5" at bounding box center [421, 373] width 139 height 21
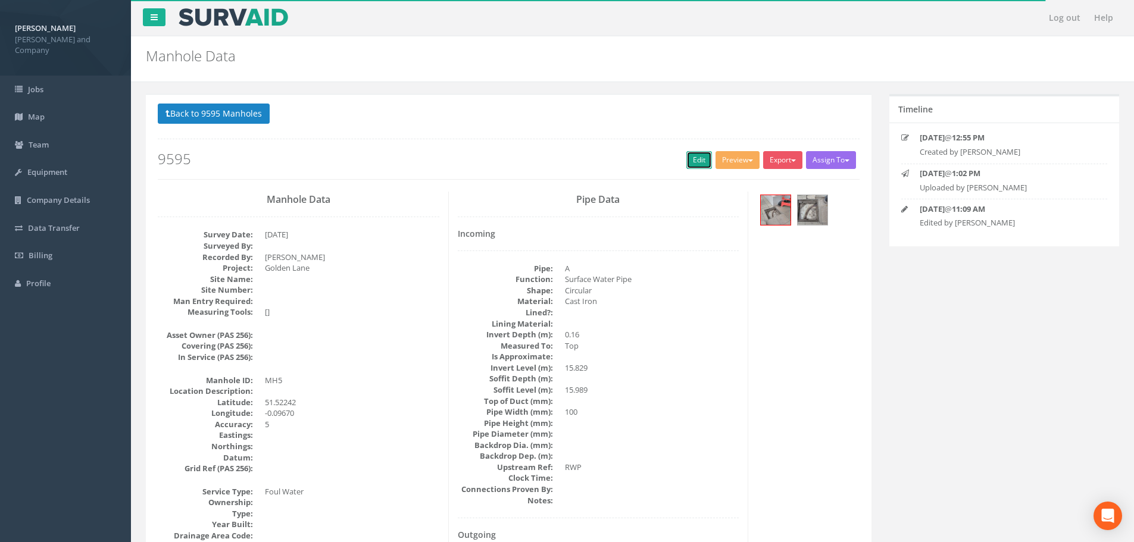
click at [693, 160] on link "Edit" at bounding box center [699, 160] width 26 height 18
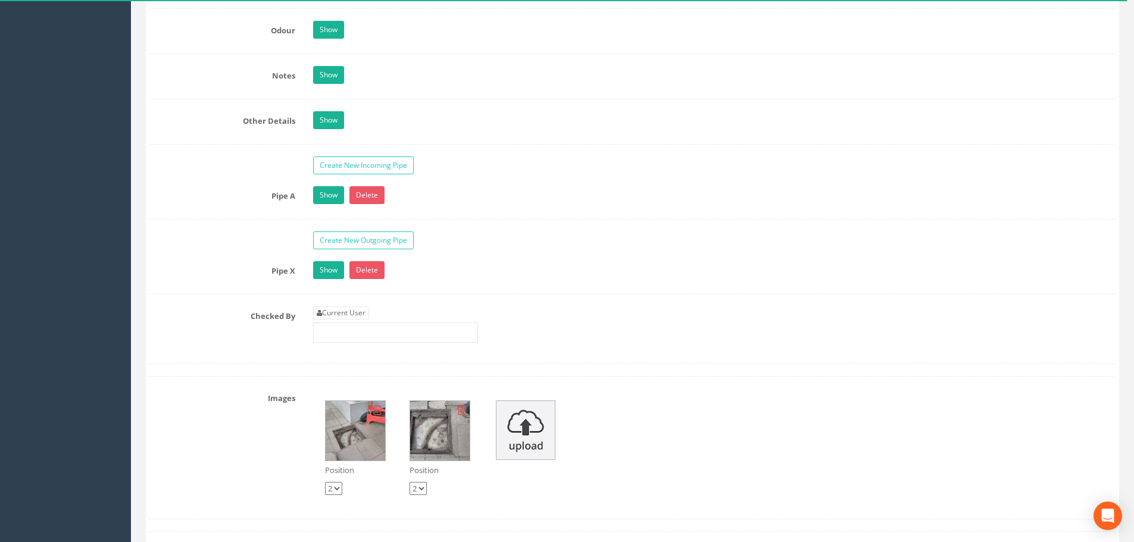
scroll to position [1785, 0]
drag, startPoint x: 324, startPoint y: 270, endPoint x: 362, endPoint y: 271, distance: 38.1
click at [324, 270] on link "Show" at bounding box center [328, 271] width 31 height 18
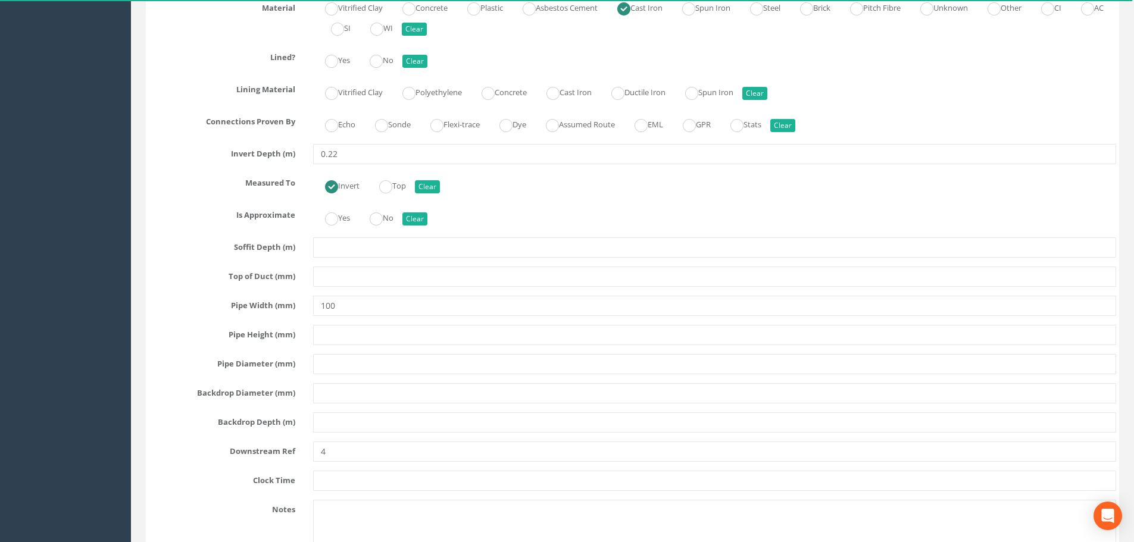
scroll to position [2202, 0]
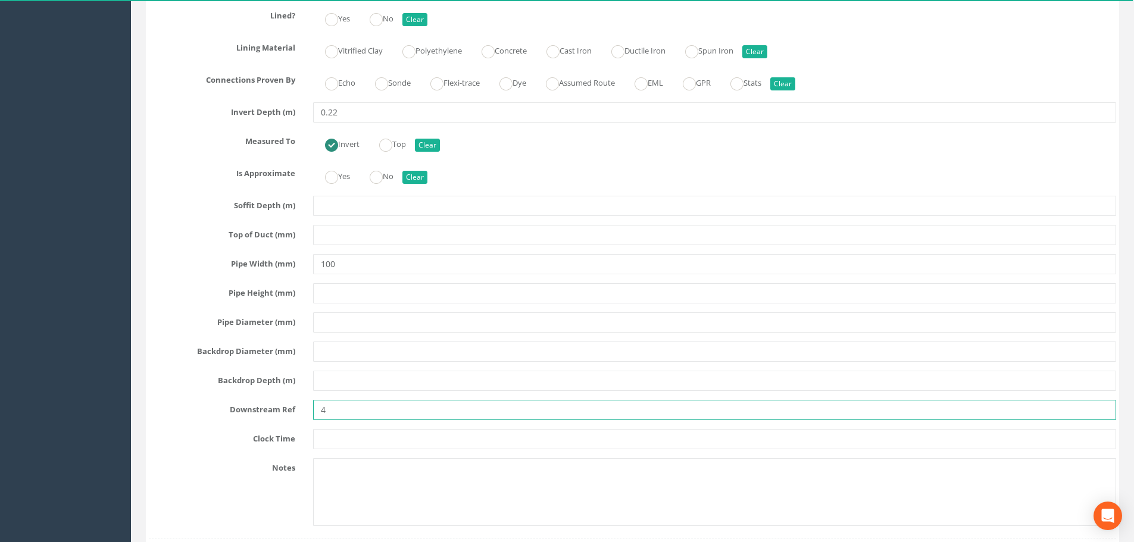
drag, startPoint x: 319, startPoint y: 412, endPoint x: 388, endPoint y: 446, distance: 76.9
click at [320, 412] on input "4" at bounding box center [714, 410] width 803 height 20
type input "MH4"
click at [195, 299] on div "Pipe Height (mm)" at bounding box center [632, 293] width 985 height 20
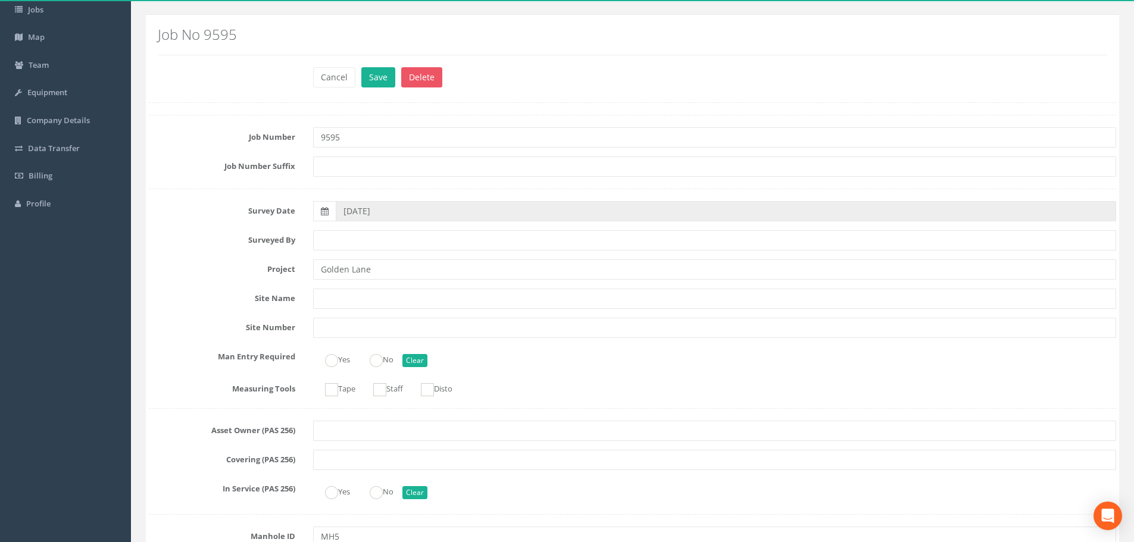
scroll to position [0, 0]
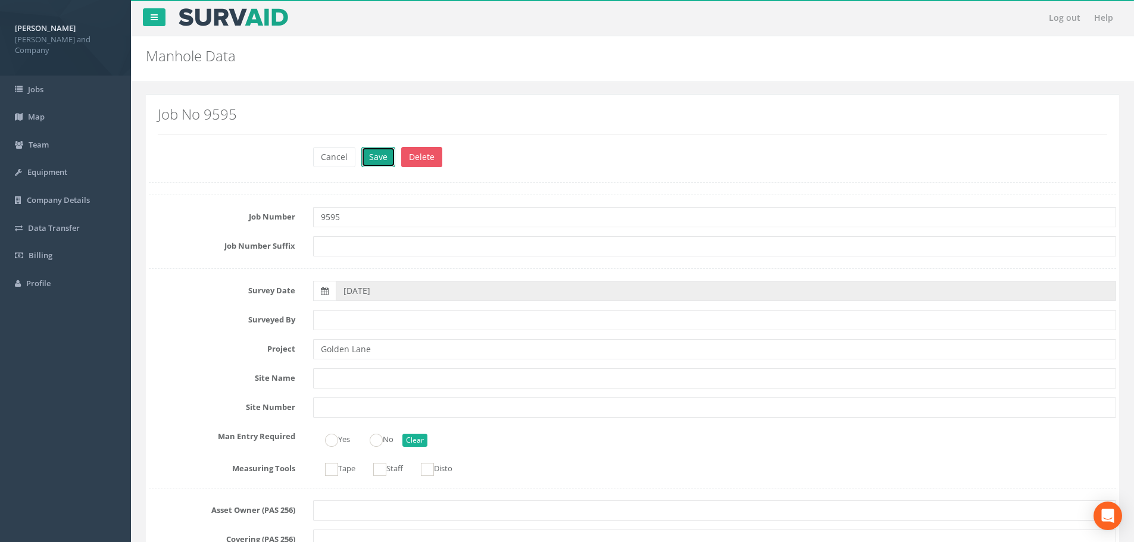
click at [381, 160] on button "Save" at bounding box center [378, 157] width 34 height 20
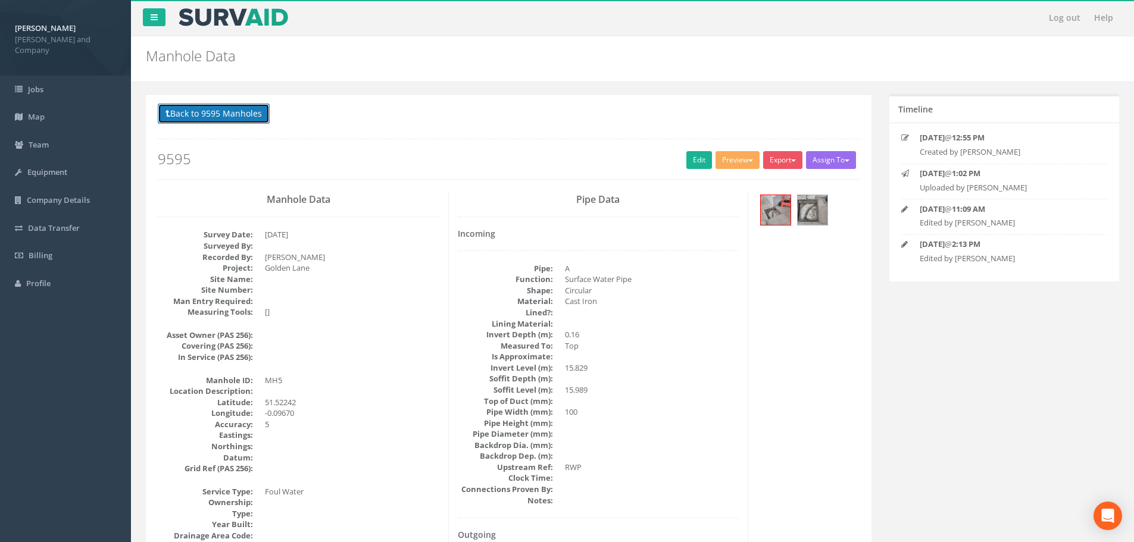
click at [240, 115] on button "Back to 9595 Manholes" at bounding box center [214, 114] width 112 height 20
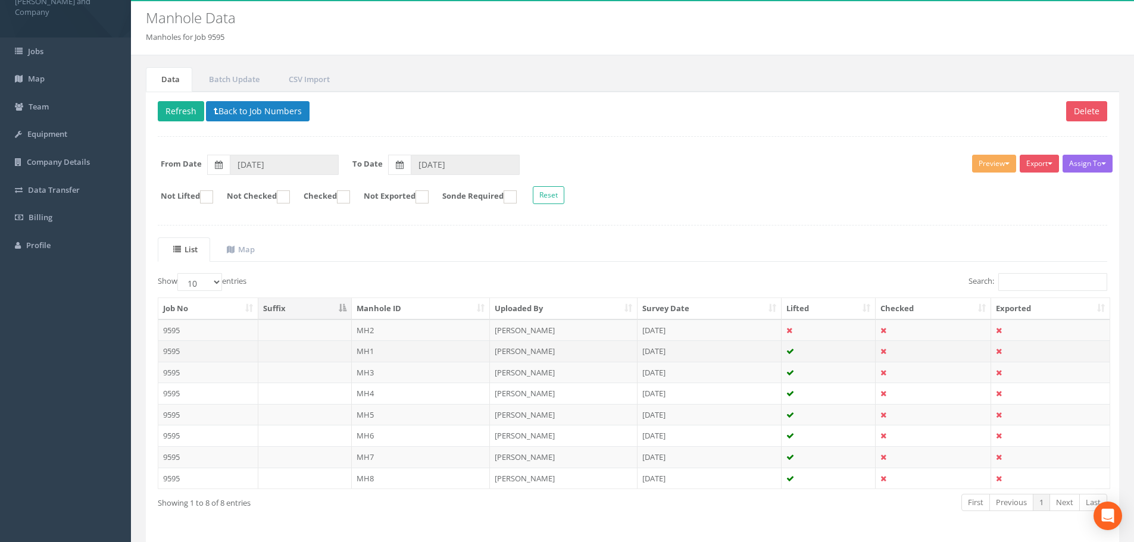
scroll to position [60, 0]
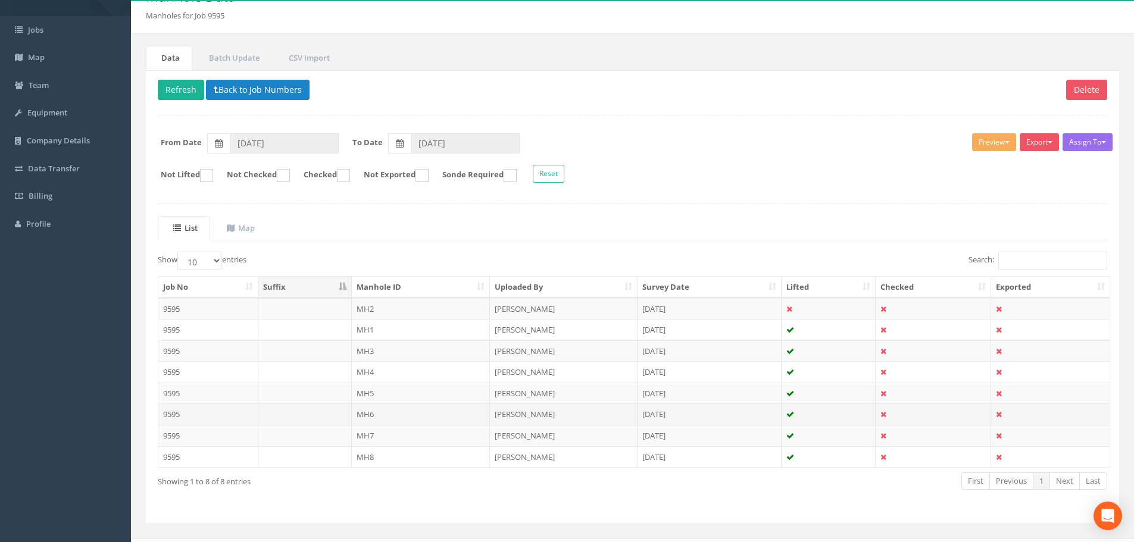
click at [378, 413] on td "MH6" at bounding box center [421, 413] width 139 height 21
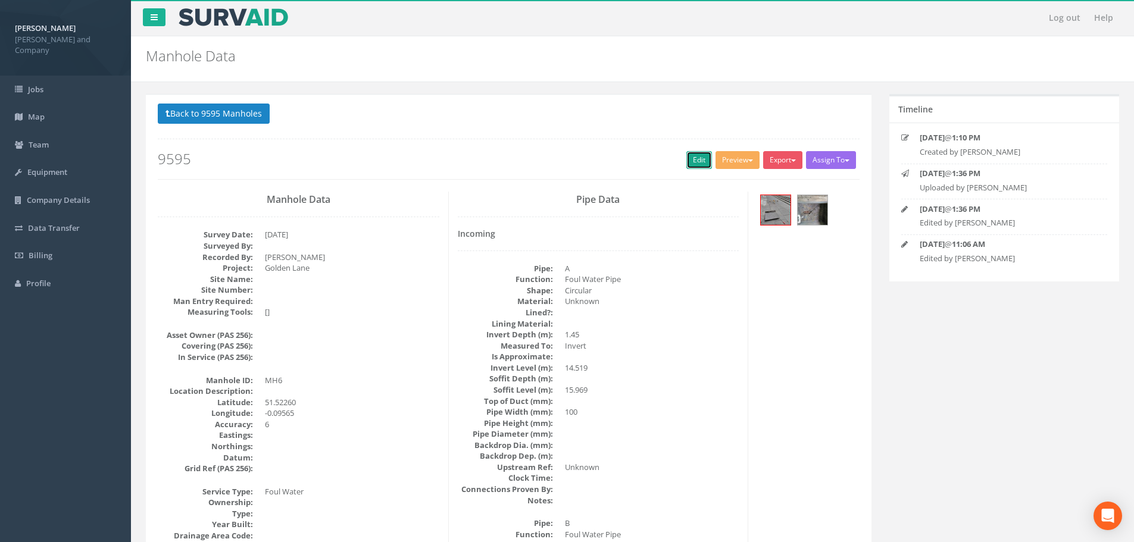
click at [694, 158] on link "Edit" at bounding box center [699, 160] width 26 height 18
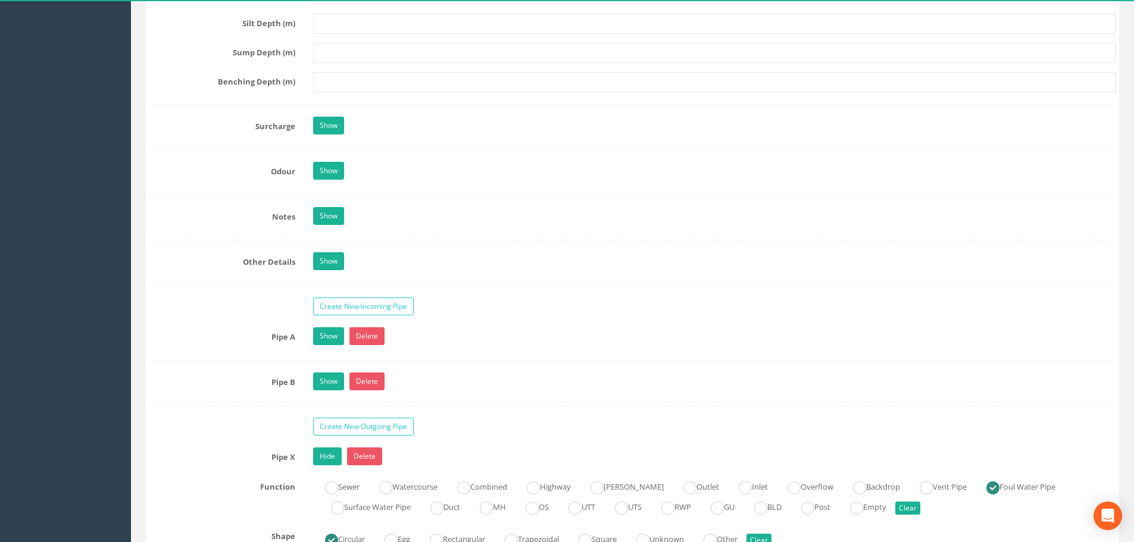
scroll to position [1666, 0]
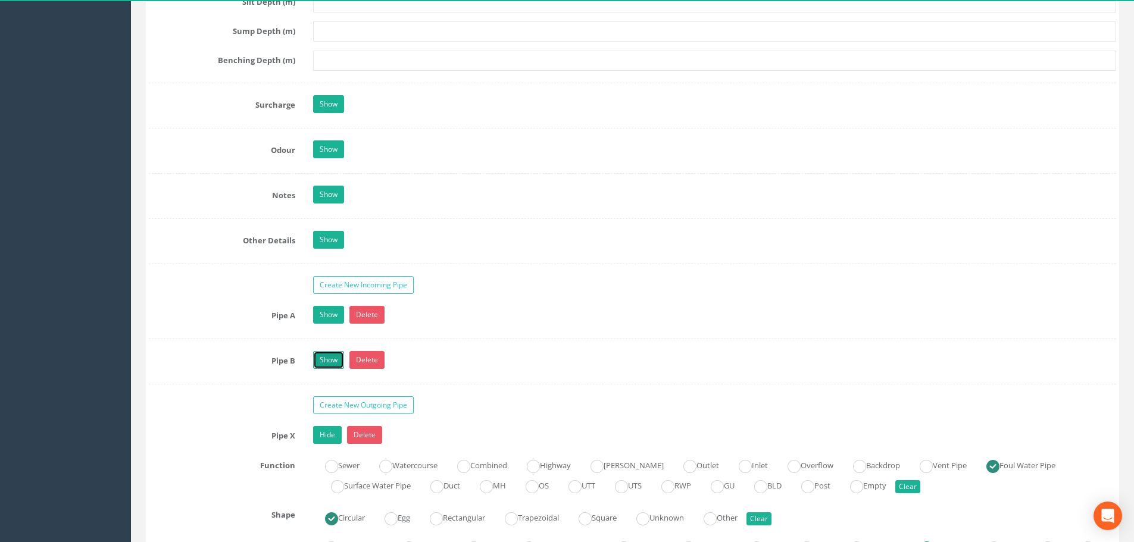
click at [332, 359] on link "Show" at bounding box center [328, 360] width 31 height 18
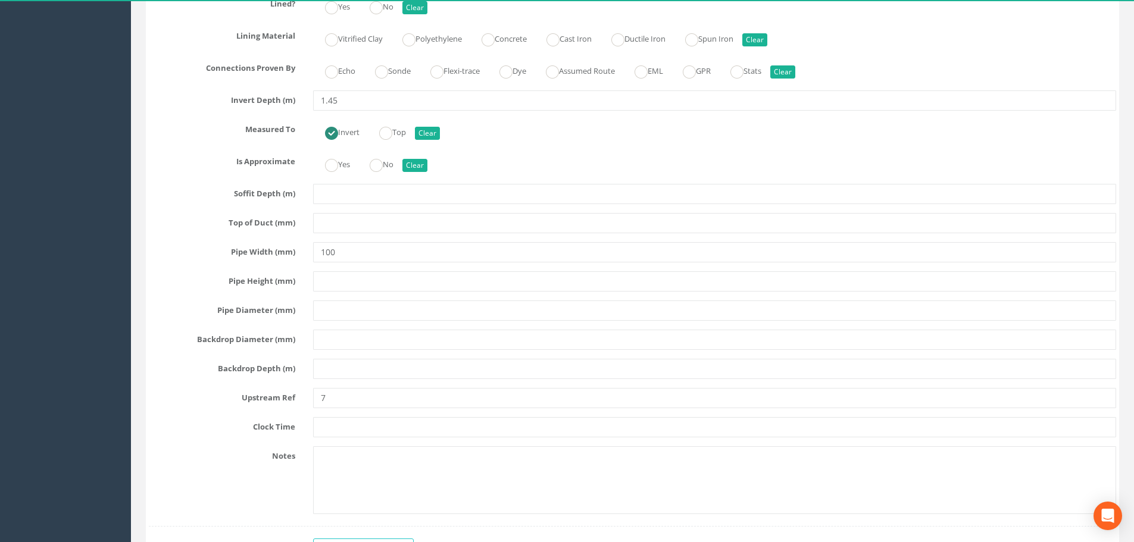
scroll to position [2202, 0]
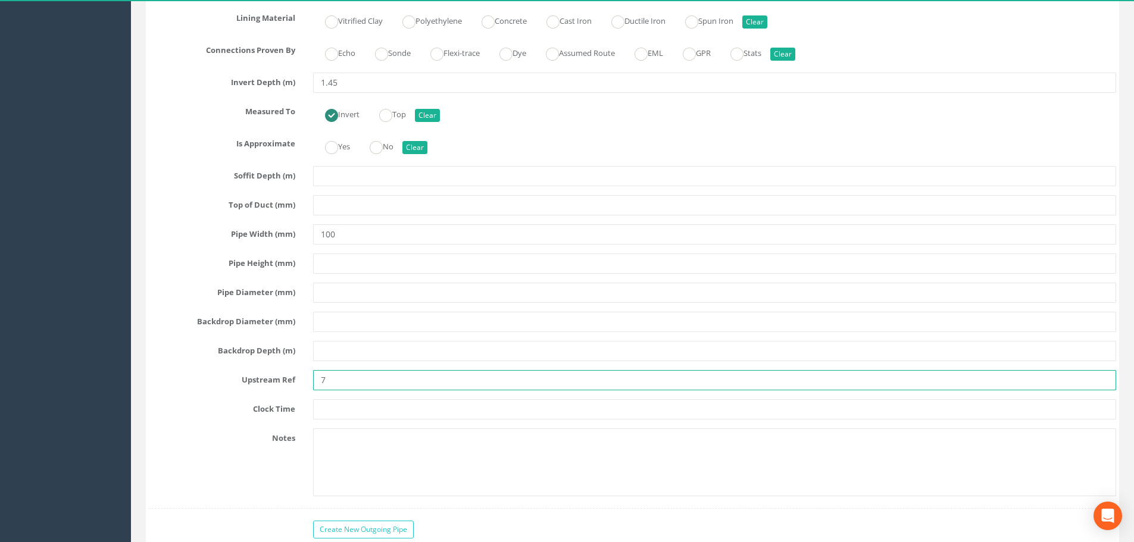
click at [320, 383] on input "7" at bounding box center [714, 380] width 803 height 20
type input "MH7"
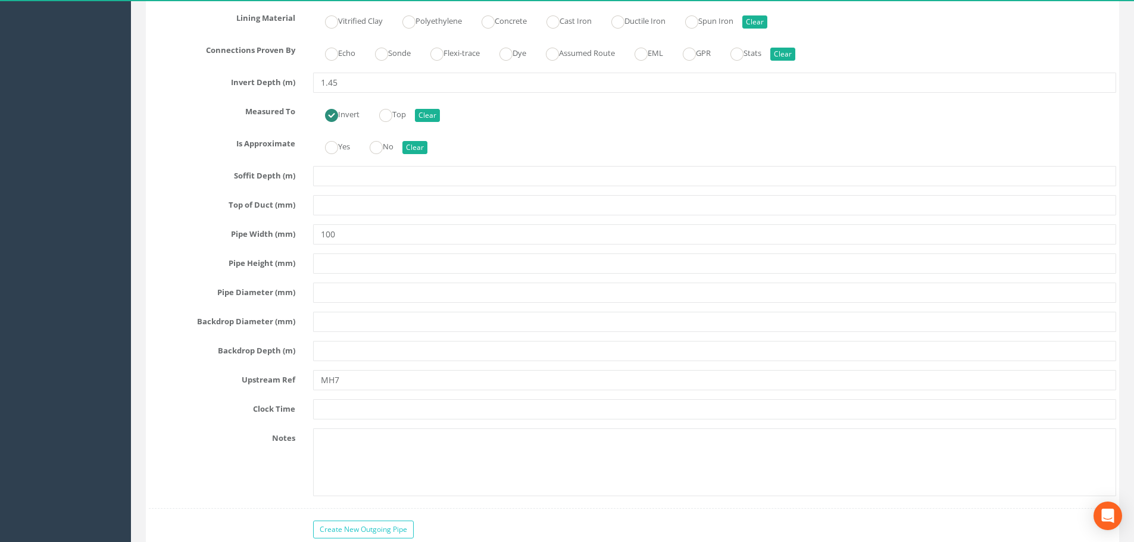
click at [199, 287] on label "Pipe Diameter (mm)" at bounding box center [222, 290] width 164 height 15
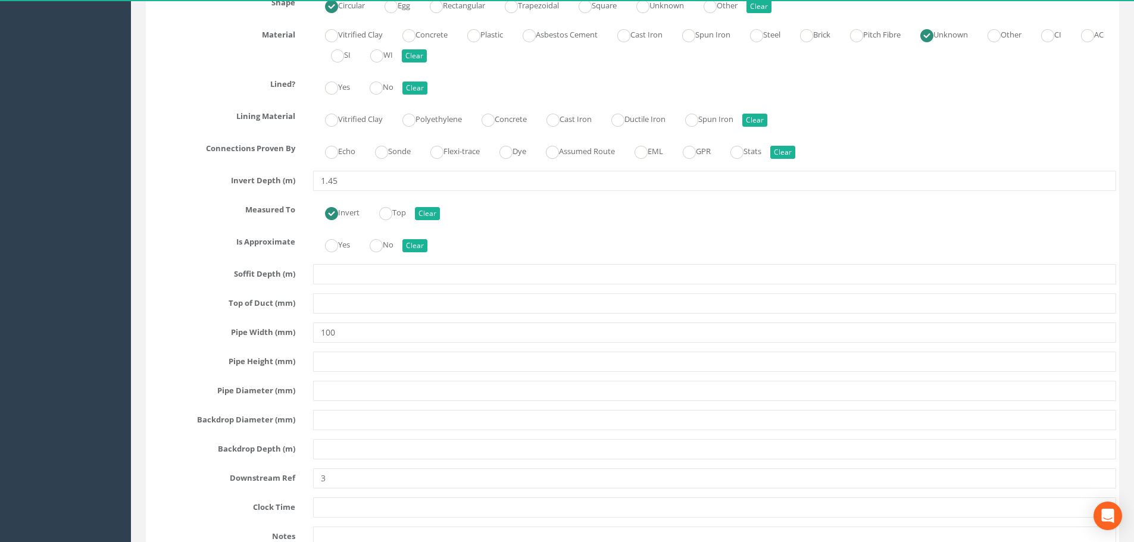
scroll to position [2856, 0]
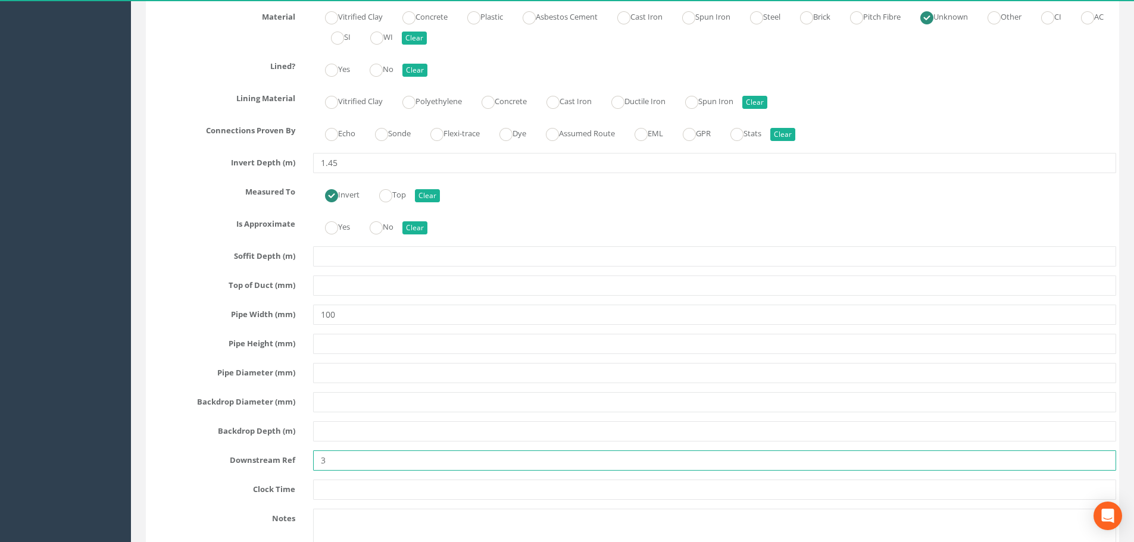
click at [321, 459] on input "3" at bounding box center [714, 460] width 803 height 20
type input "MH3"
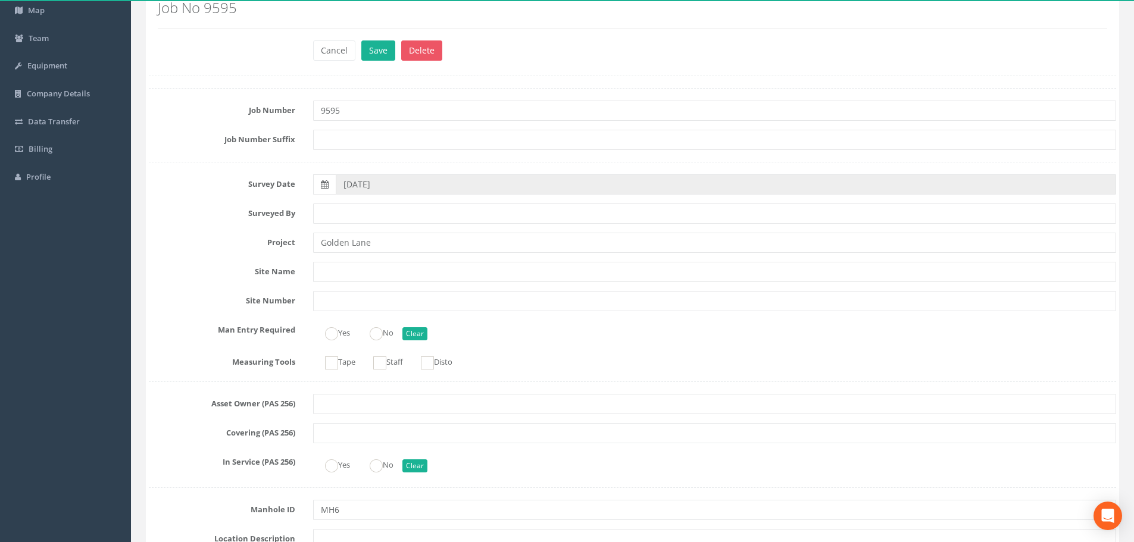
scroll to position [0, 0]
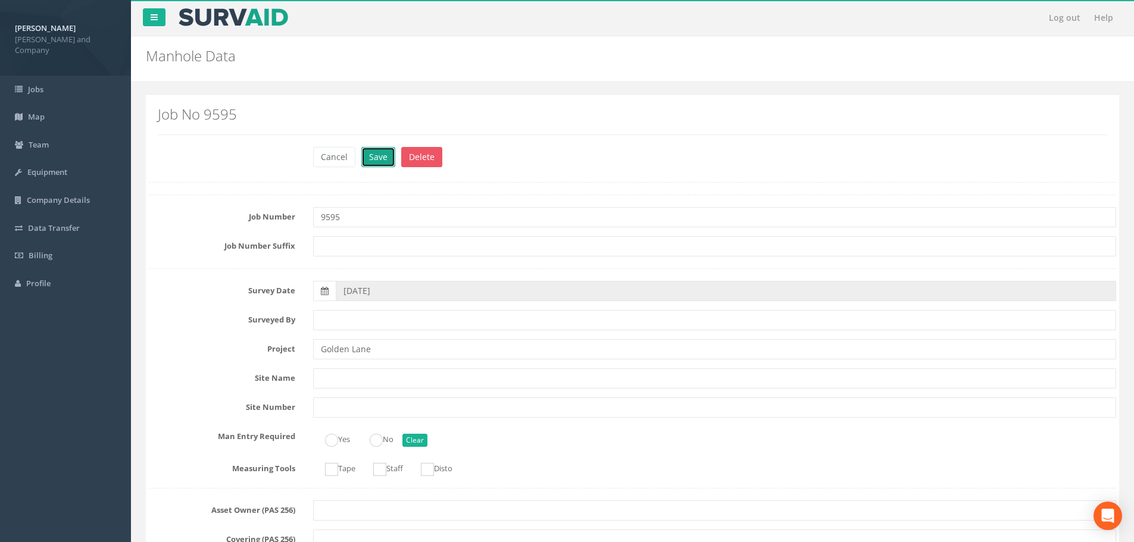
click at [386, 157] on button "Save" at bounding box center [378, 157] width 34 height 20
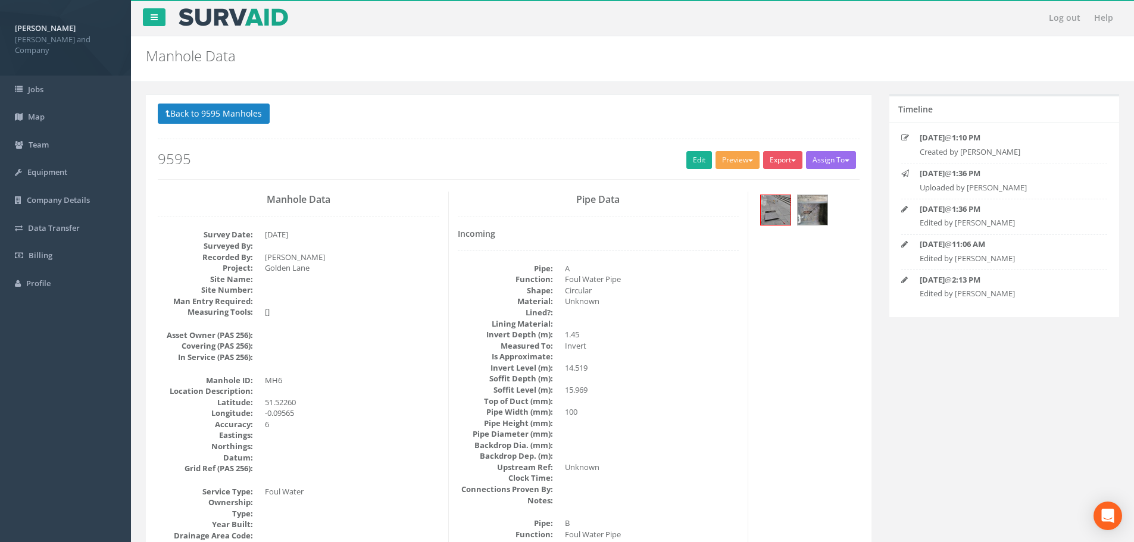
click at [733, 163] on button "Preview" at bounding box center [737, 160] width 44 height 18
click at [723, 184] on link "[PERSON_NAME] Drainage" at bounding box center [703, 185] width 114 height 18
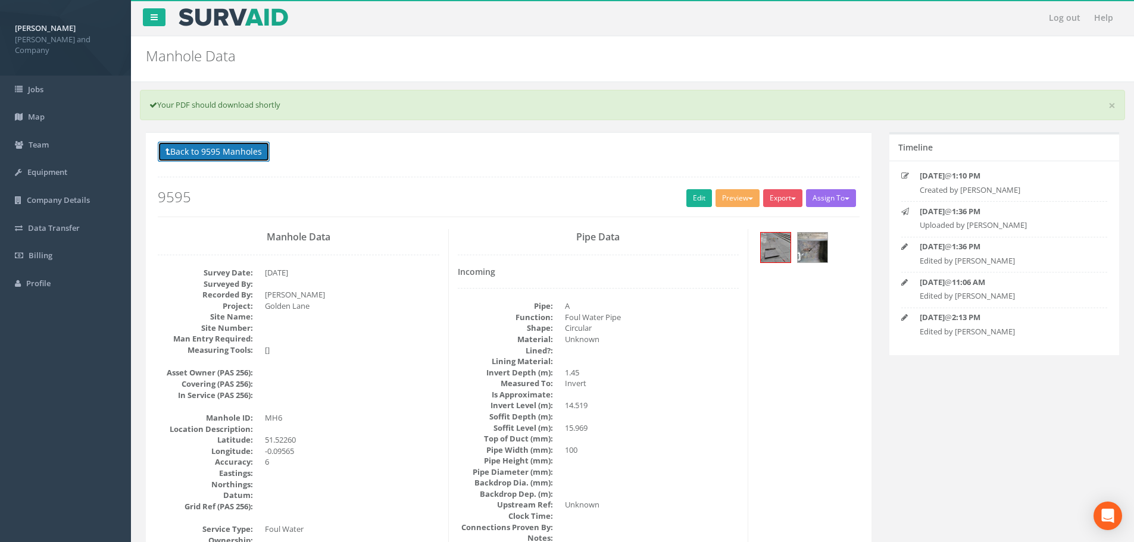
click at [237, 152] on button "Back to 9595 Manholes" at bounding box center [214, 152] width 112 height 20
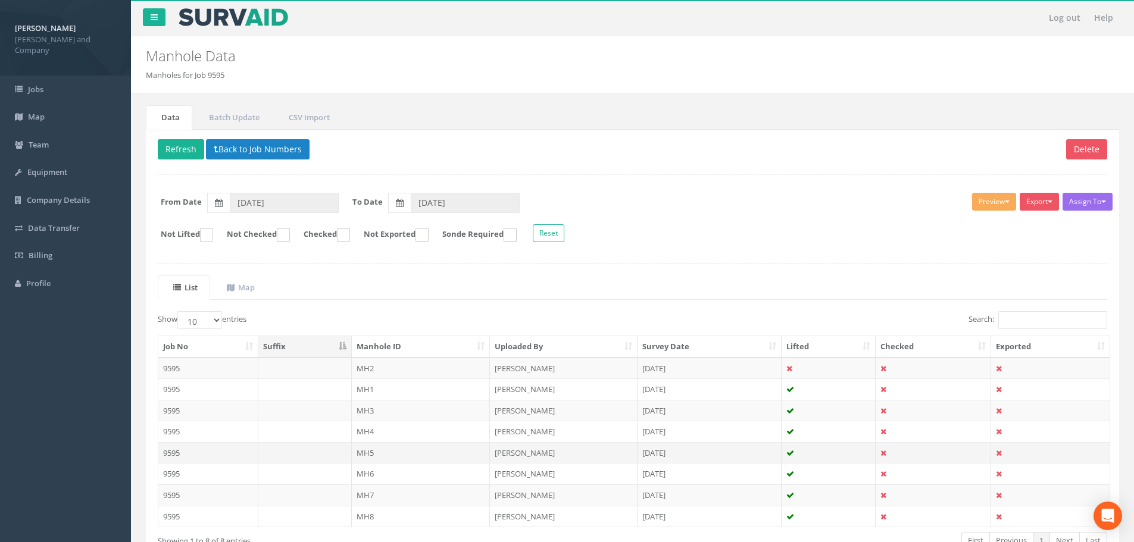
click at [368, 452] on td "MH5" at bounding box center [421, 452] width 139 height 21
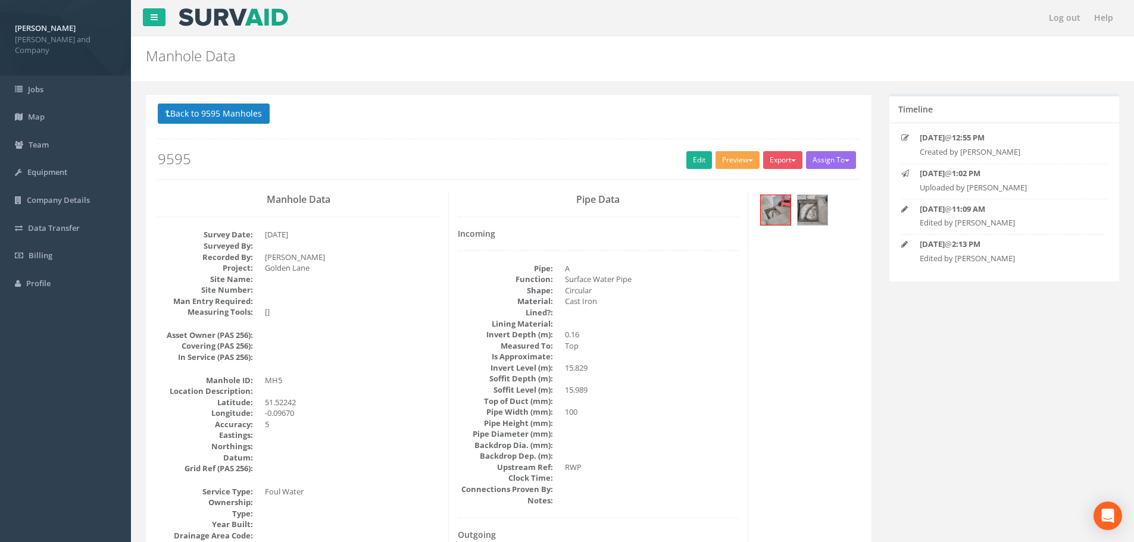
click at [738, 164] on button "Preview" at bounding box center [737, 160] width 44 height 18
click at [723, 185] on link "[PERSON_NAME] Drainage" at bounding box center [703, 185] width 114 height 18
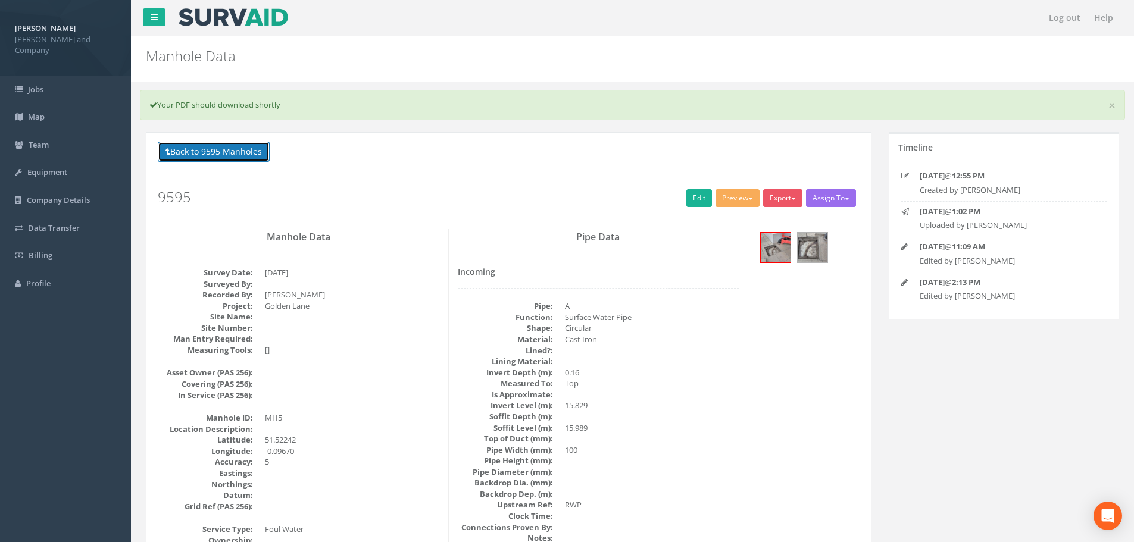
click at [231, 152] on button "Back to 9595 Manholes" at bounding box center [214, 152] width 112 height 20
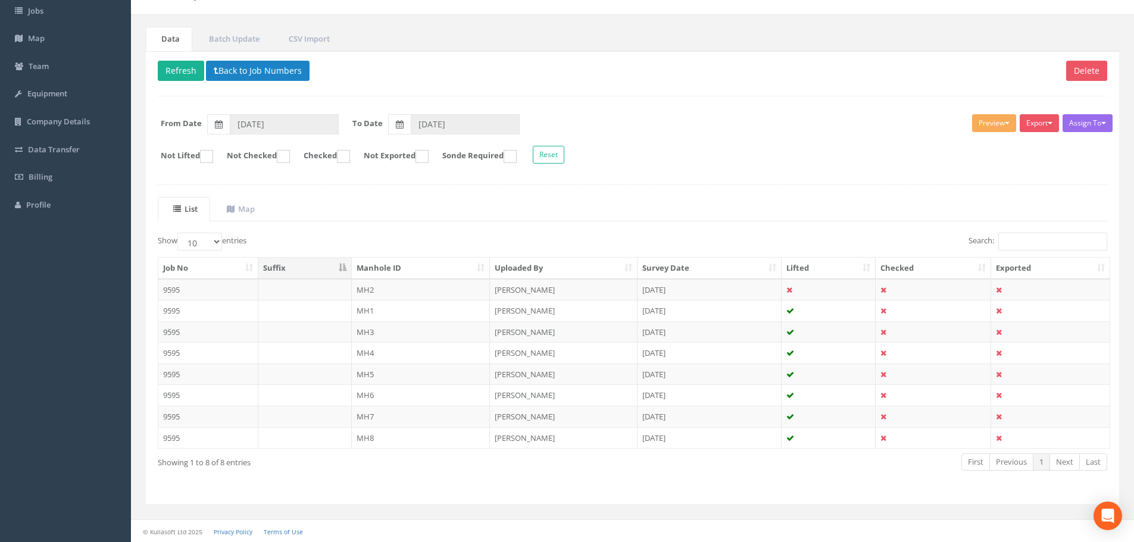
scroll to position [79, 0]
click at [370, 416] on td "MH7" at bounding box center [421, 415] width 139 height 21
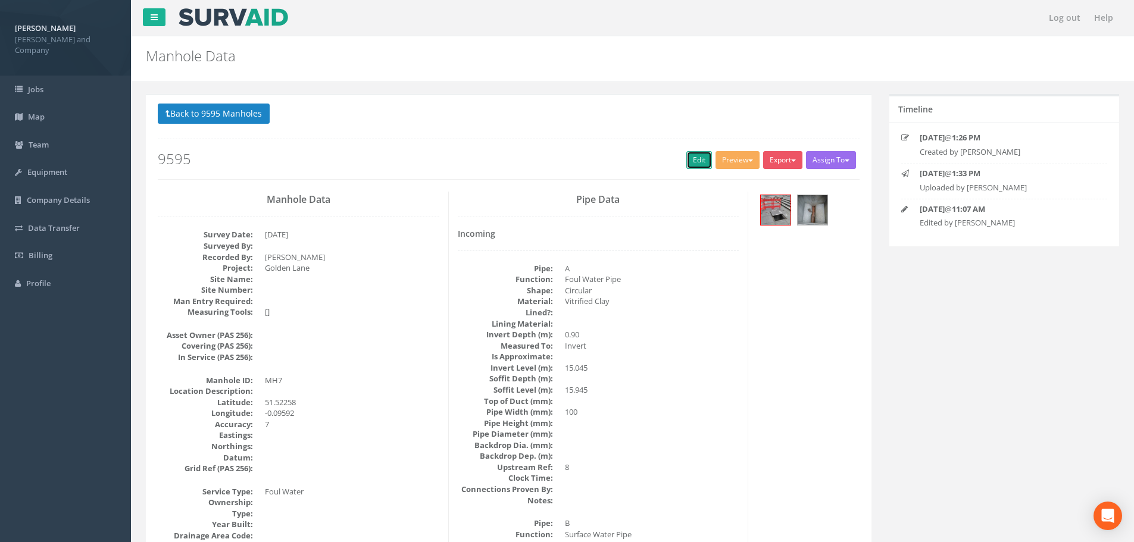
click at [697, 161] on link "Edit" at bounding box center [699, 160] width 26 height 18
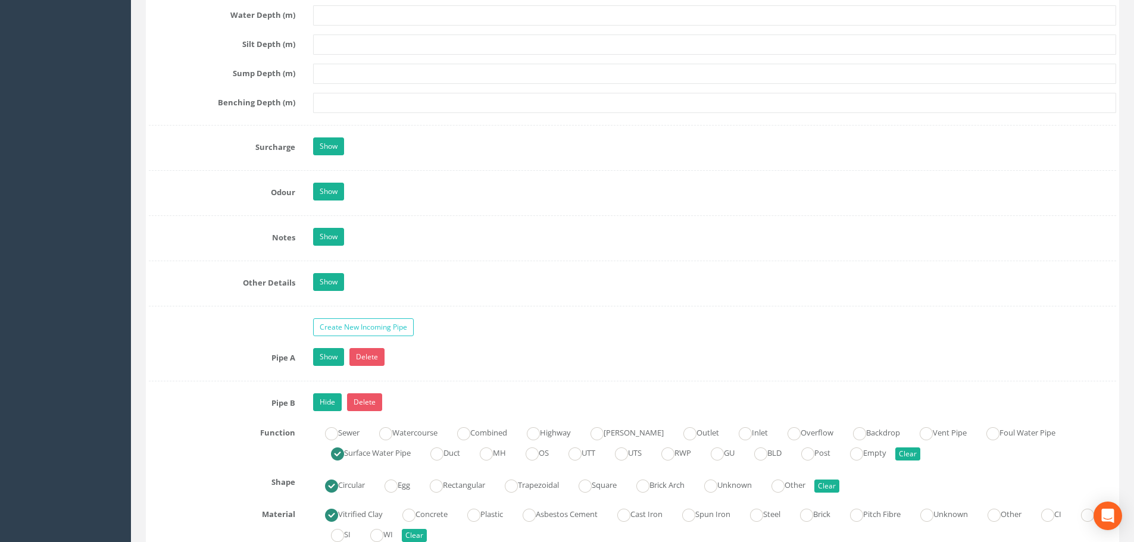
scroll to position [1666, 0]
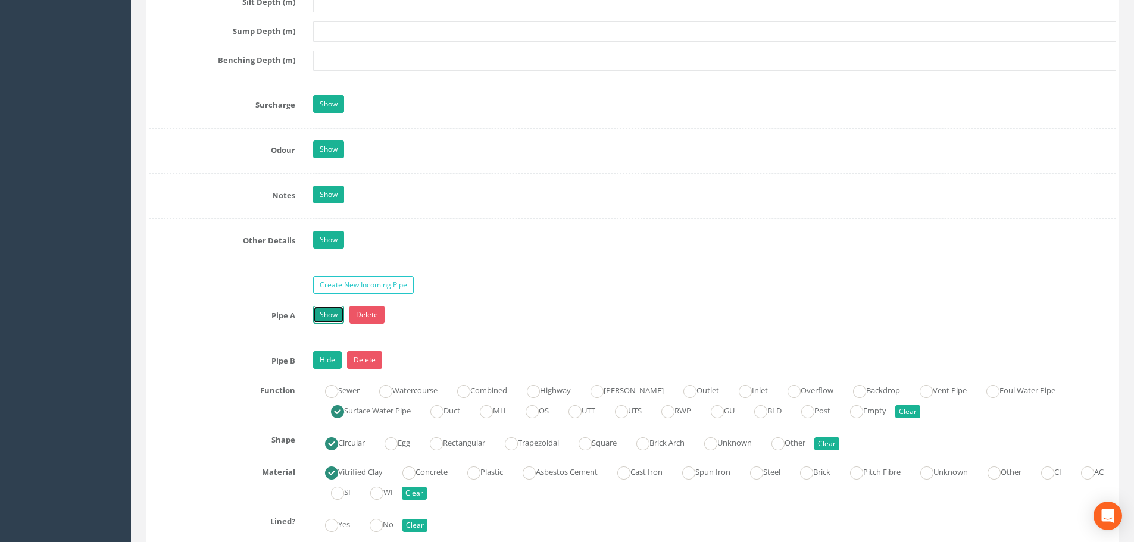
click at [328, 317] on link "Show" at bounding box center [328, 315] width 31 height 18
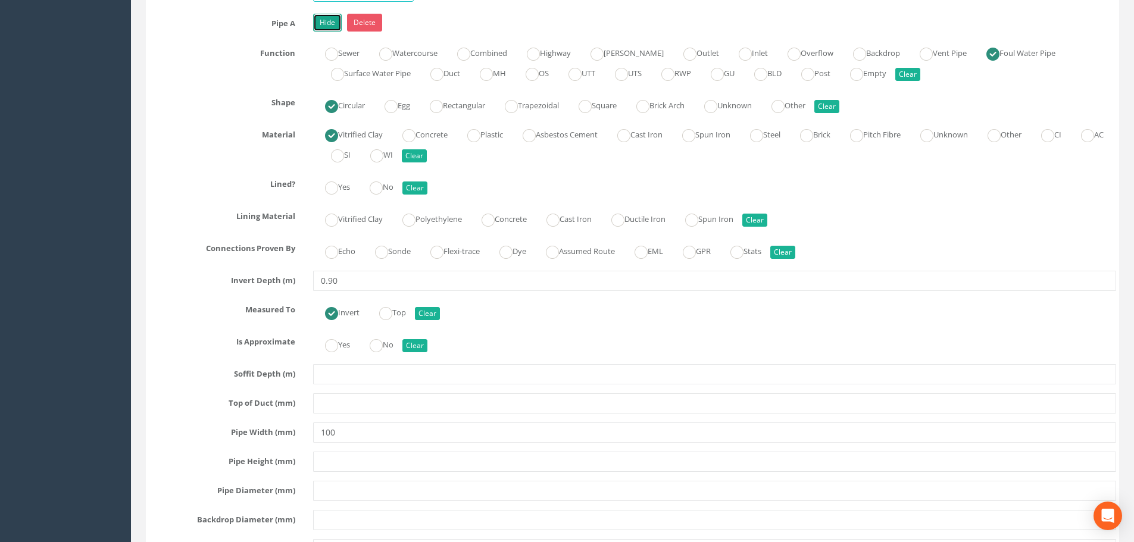
scroll to position [2083, 0]
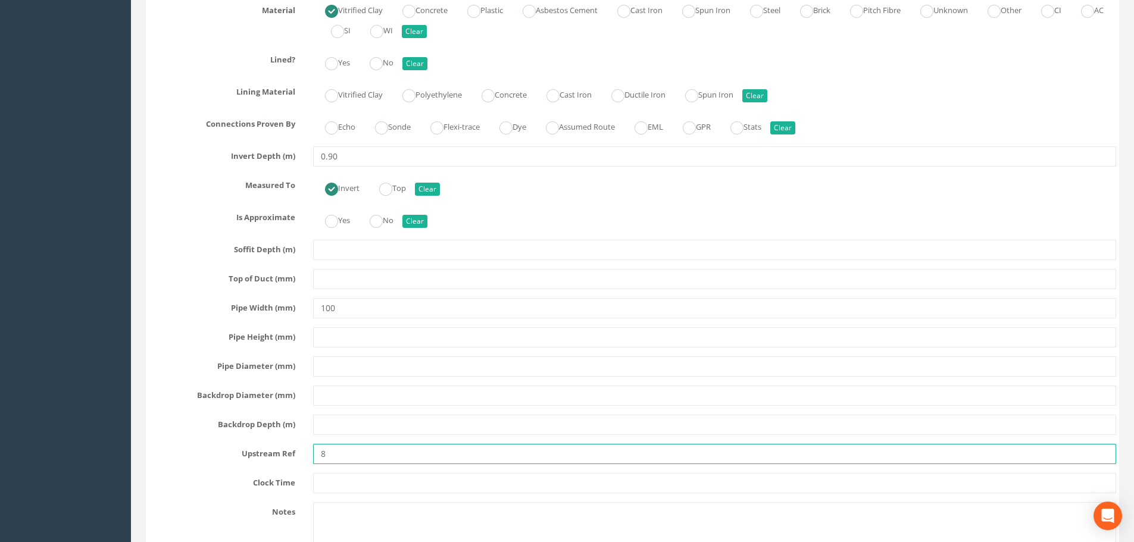
click at [321, 453] on input "8" at bounding box center [714, 454] width 803 height 20
type input "MH8"
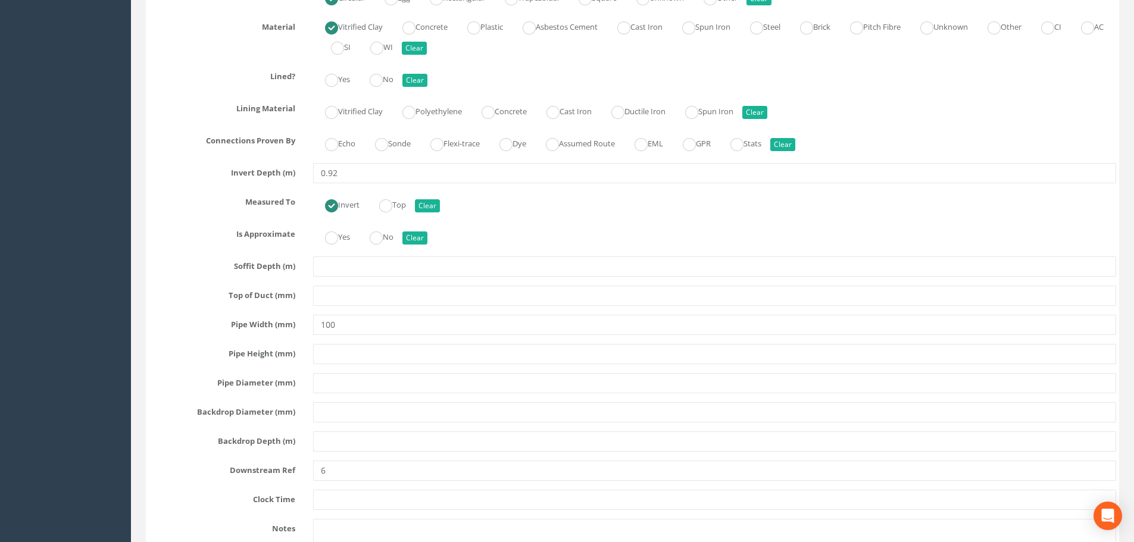
scroll to position [3511, 0]
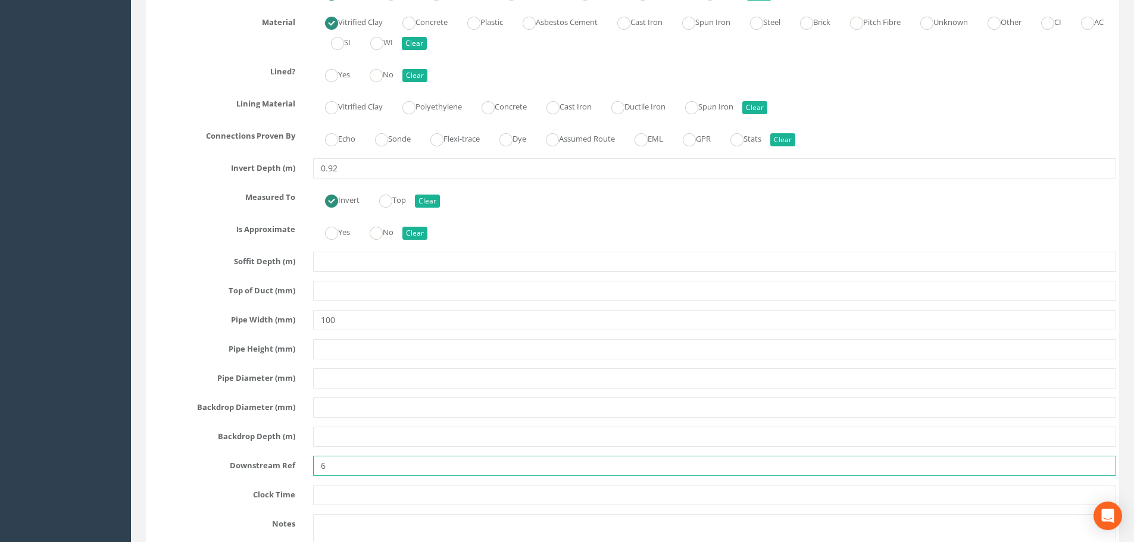
click at [319, 467] on input "6" at bounding box center [714, 466] width 803 height 20
type input "MH6"
click at [177, 345] on label "Pipe Height (mm)" at bounding box center [222, 346] width 164 height 15
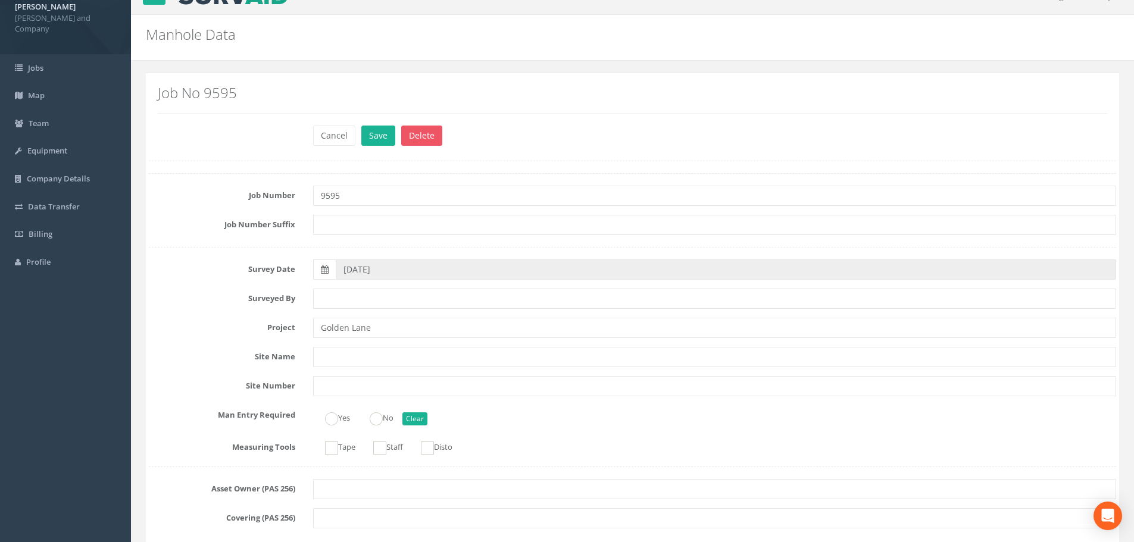
scroll to position [0, 0]
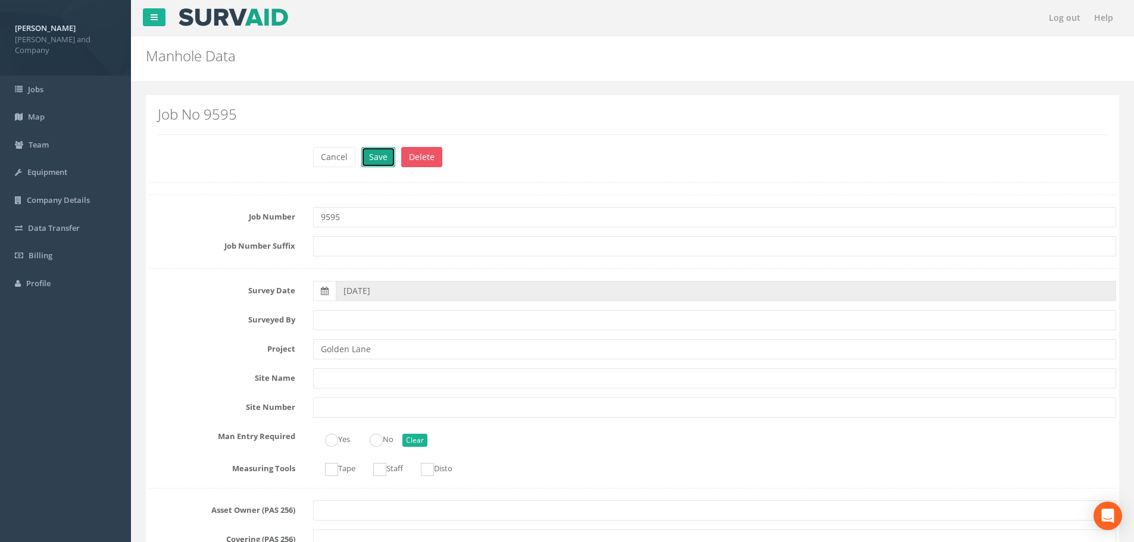
click at [375, 156] on button "Save" at bounding box center [378, 157] width 34 height 20
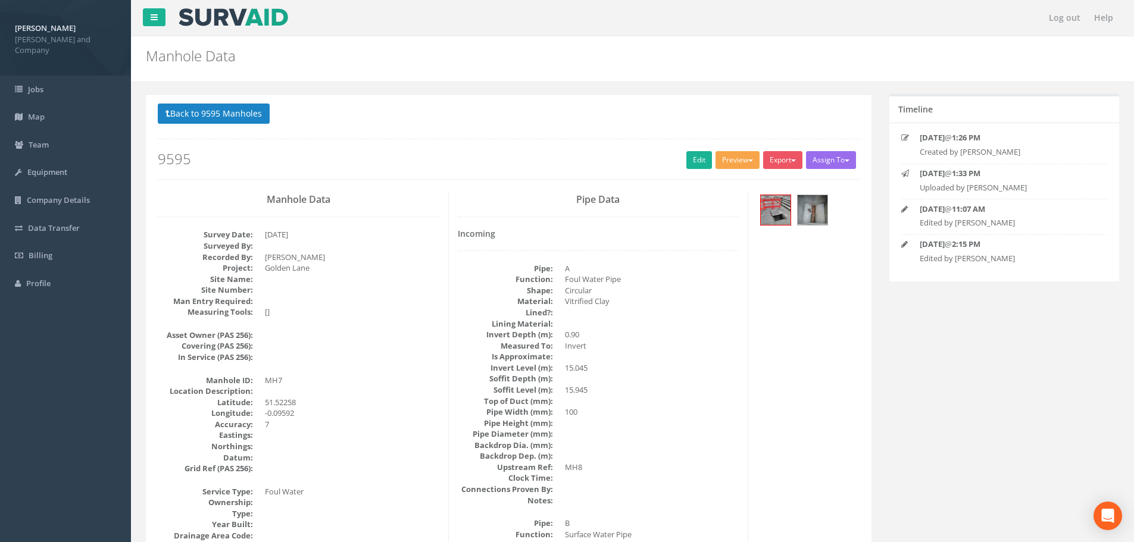
click at [737, 162] on button "Preview" at bounding box center [737, 160] width 44 height 18
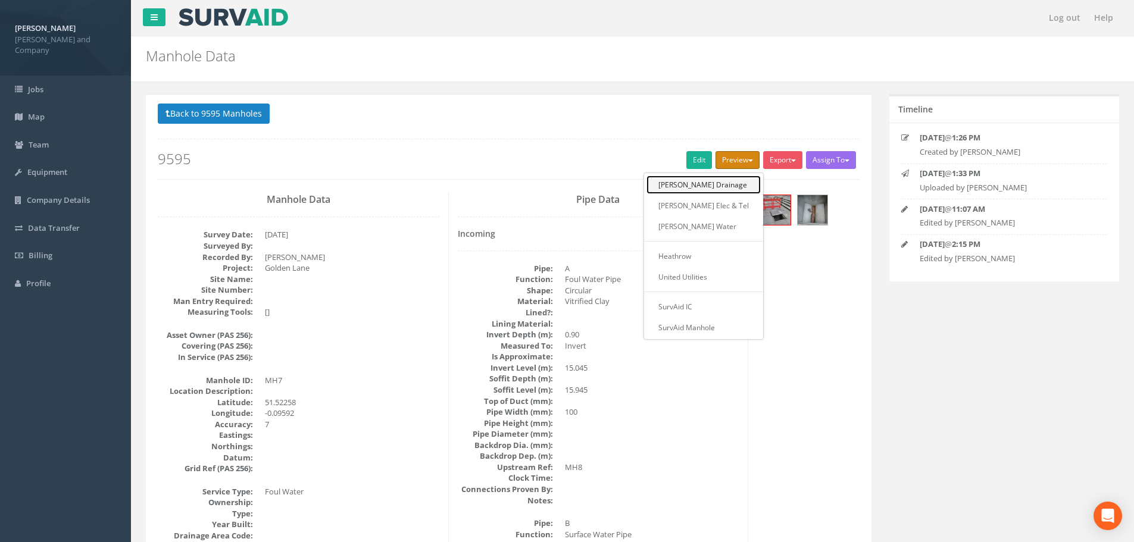
drag, startPoint x: 714, startPoint y: 182, endPoint x: 718, endPoint y: 189, distance: 8.0
click at [714, 182] on link "[PERSON_NAME] Drainage" at bounding box center [703, 185] width 114 height 18
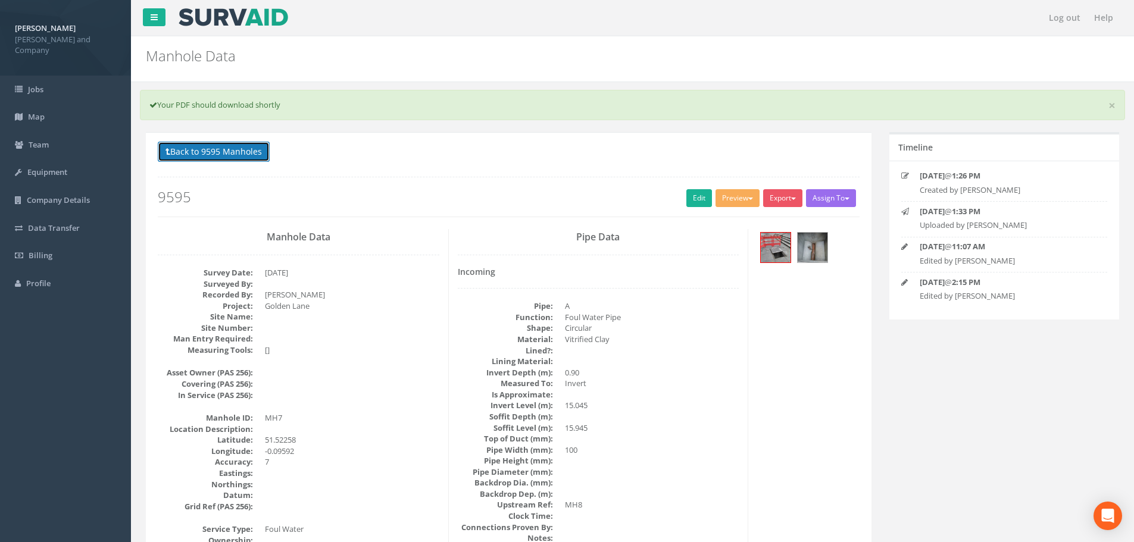
click at [236, 154] on button "Back to 9595 Manholes" at bounding box center [214, 152] width 112 height 20
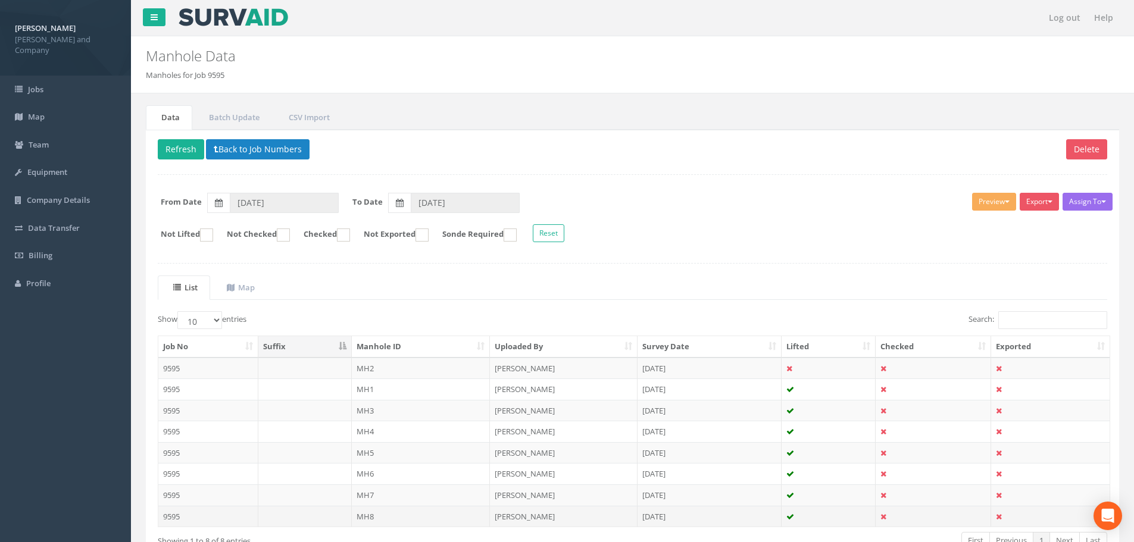
click at [373, 514] on td "MH8" at bounding box center [421, 516] width 139 height 21
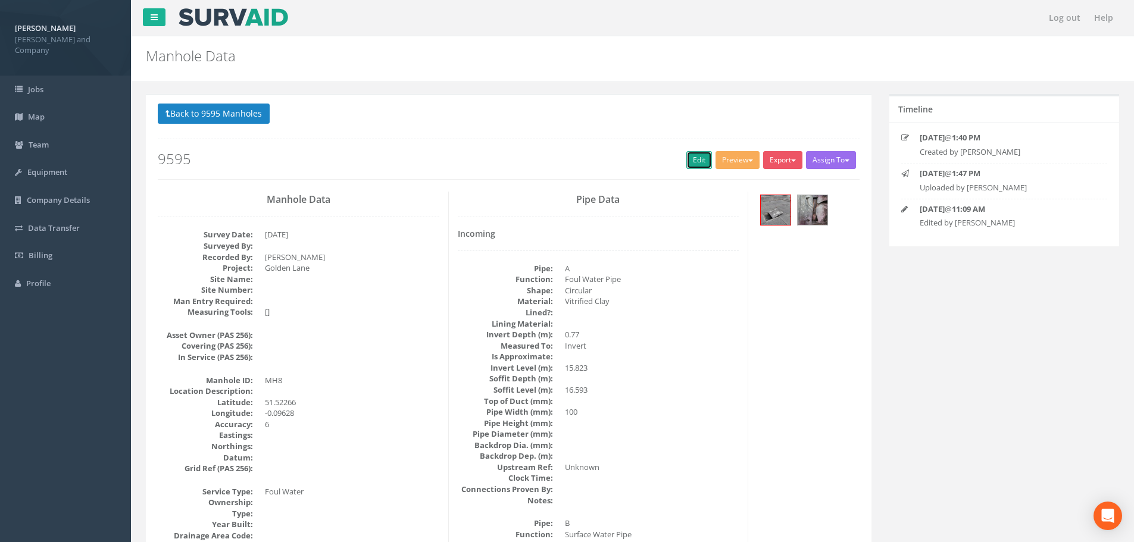
click at [696, 160] on link "Edit" at bounding box center [699, 160] width 26 height 18
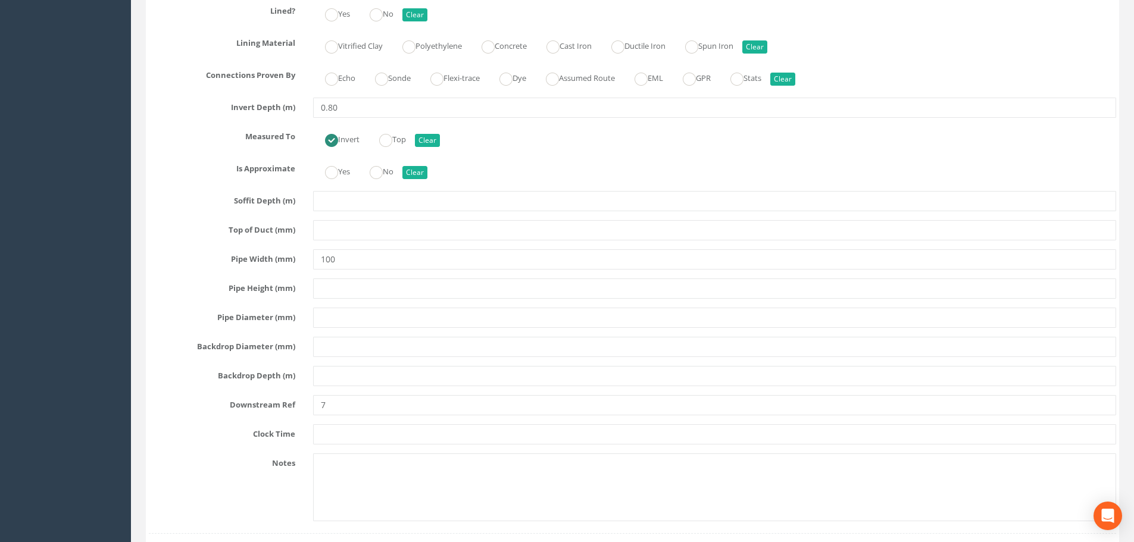
scroll to position [3630, 0]
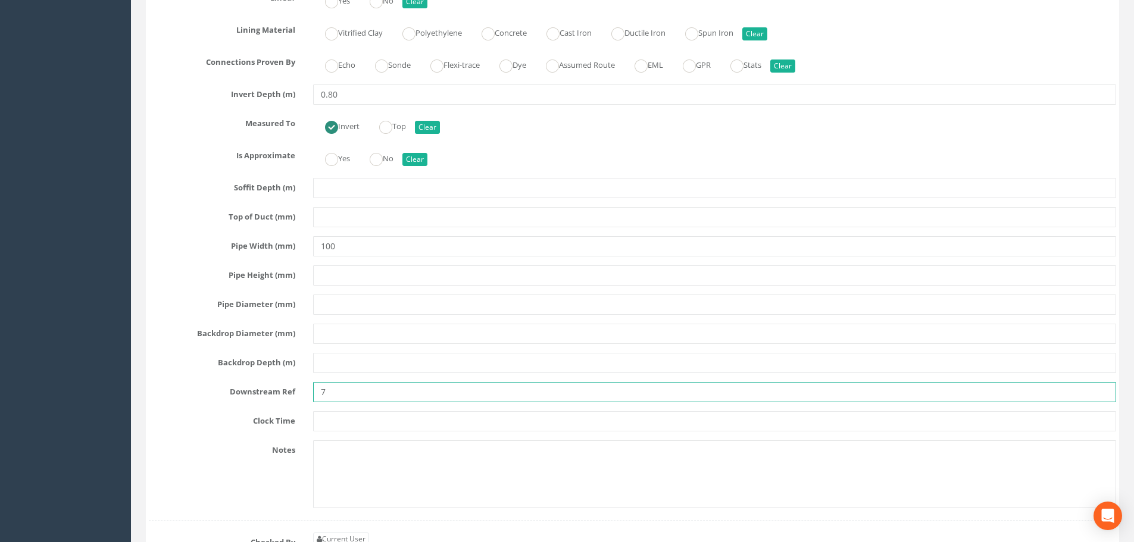
click at [320, 392] on input "7" at bounding box center [714, 392] width 803 height 20
type input "MH7"
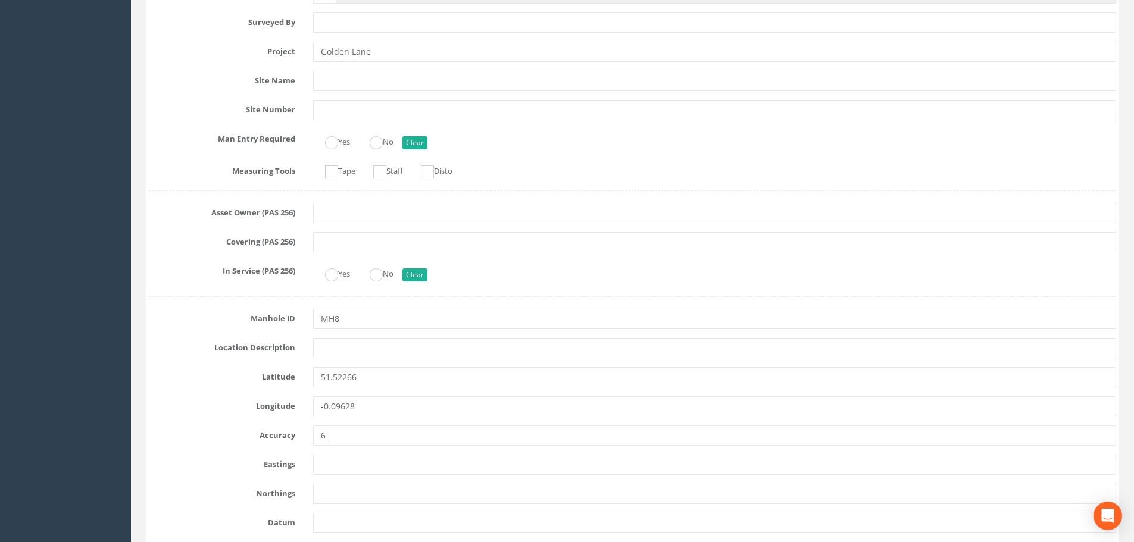
scroll to position [0, 0]
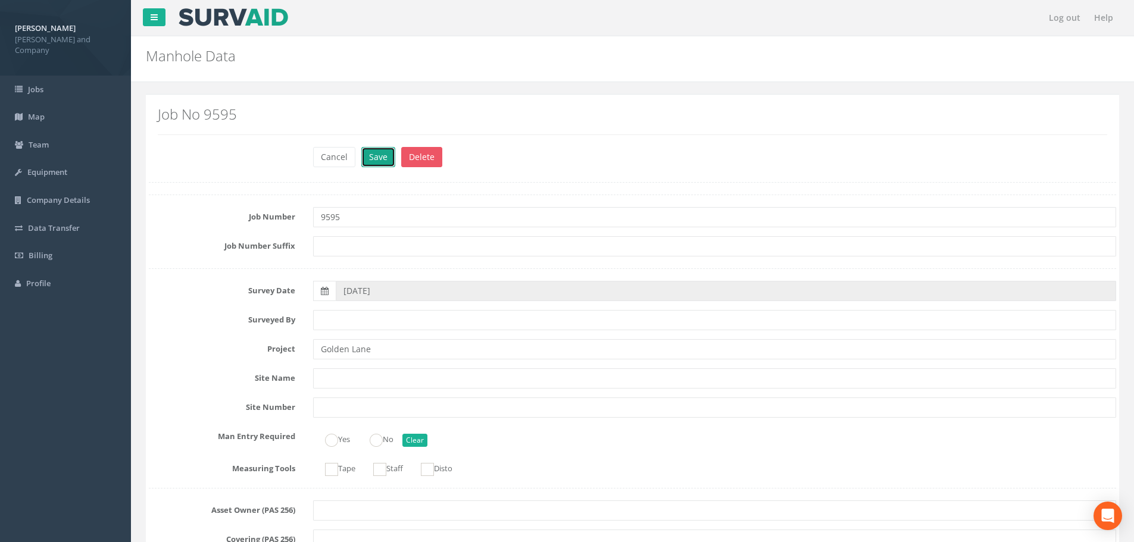
click at [383, 155] on button "Save" at bounding box center [378, 157] width 34 height 20
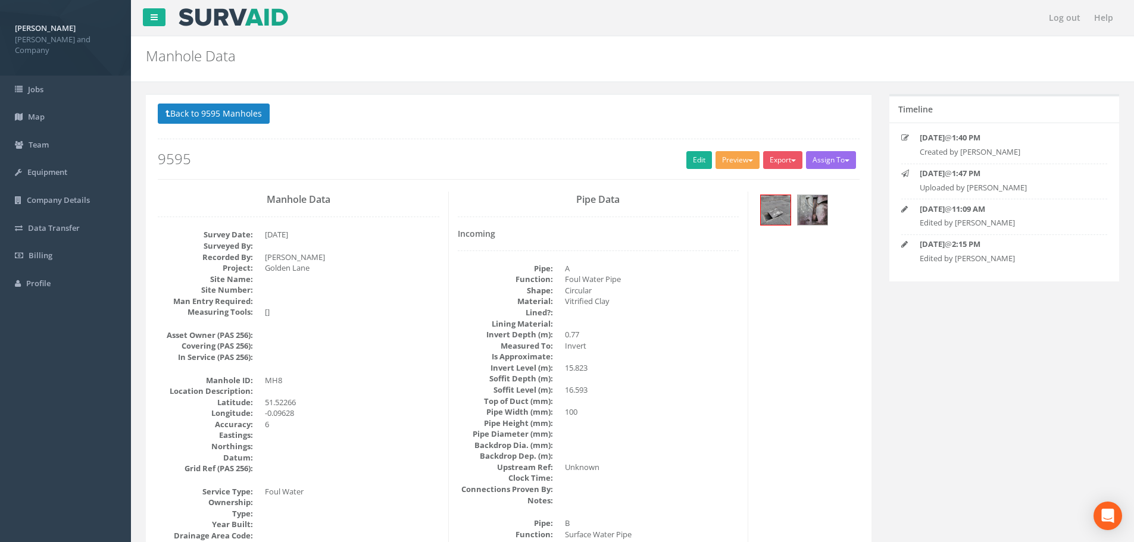
drag, startPoint x: 737, startPoint y: 158, endPoint x: 743, endPoint y: 162, distance: 7.3
click at [739, 158] on button "Preview" at bounding box center [737, 160] width 44 height 18
drag, startPoint x: 730, startPoint y: 185, endPoint x: 795, endPoint y: 198, distance: 66.1
click at [730, 186] on link "[PERSON_NAME] Drainage" at bounding box center [703, 185] width 114 height 18
